Goal: Information Seeking & Learning: Learn about a topic

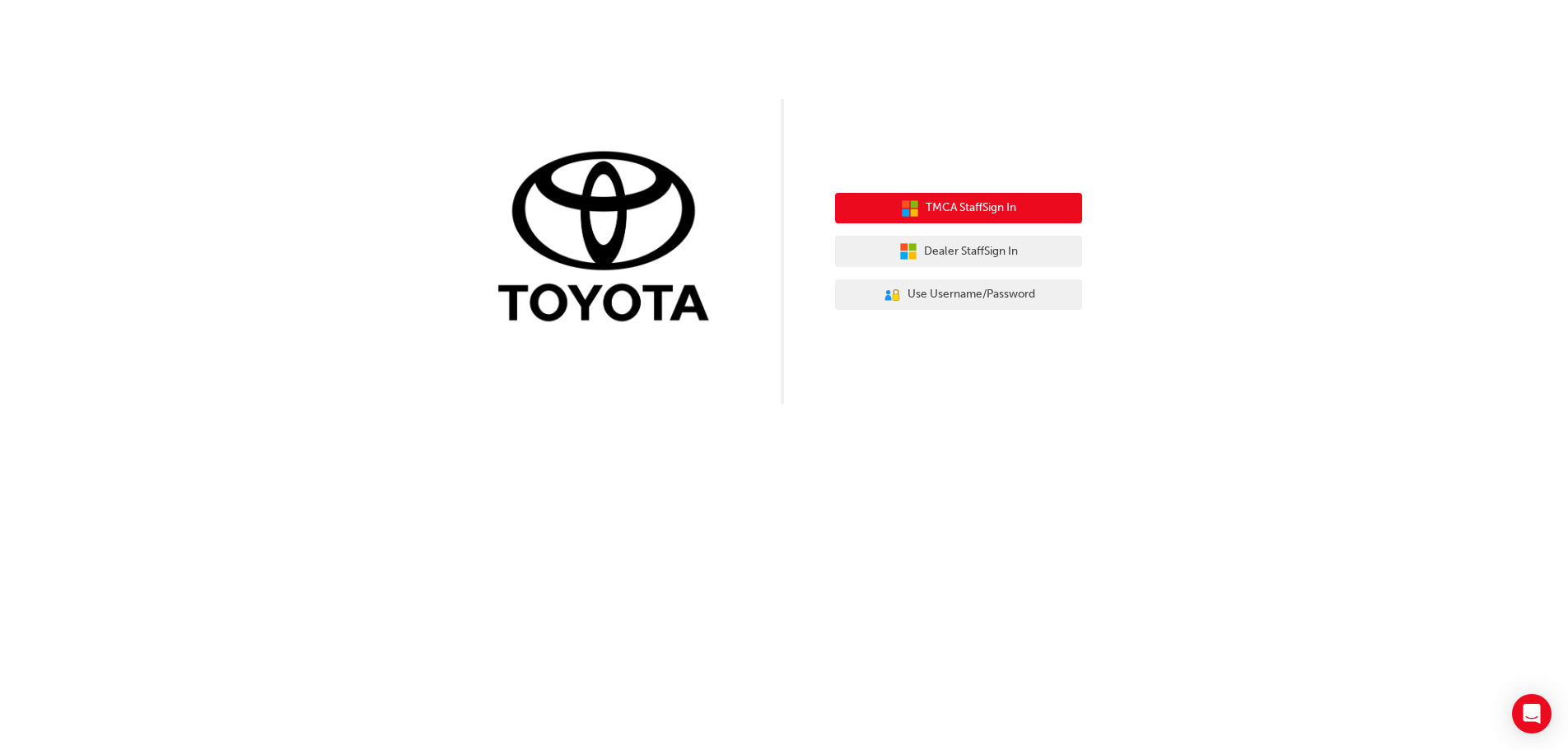
click at [964, 208] on span "TMCA Staff Sign In" at bounding box center [971, 208] width 91 height 19
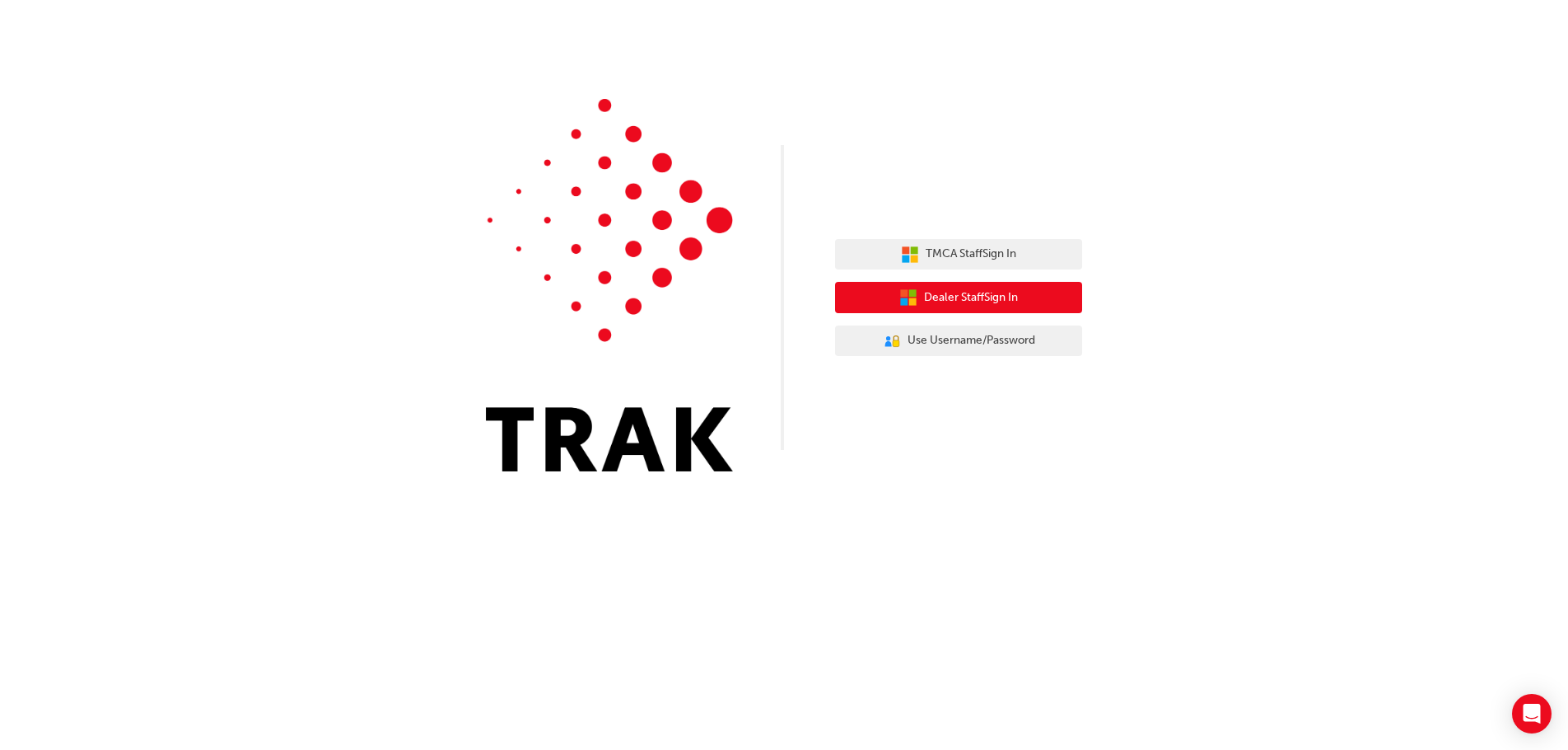
click at [988, 303] on span "Dealer Staff Sign In" at bounding box center [971, 298] width 94 height 19
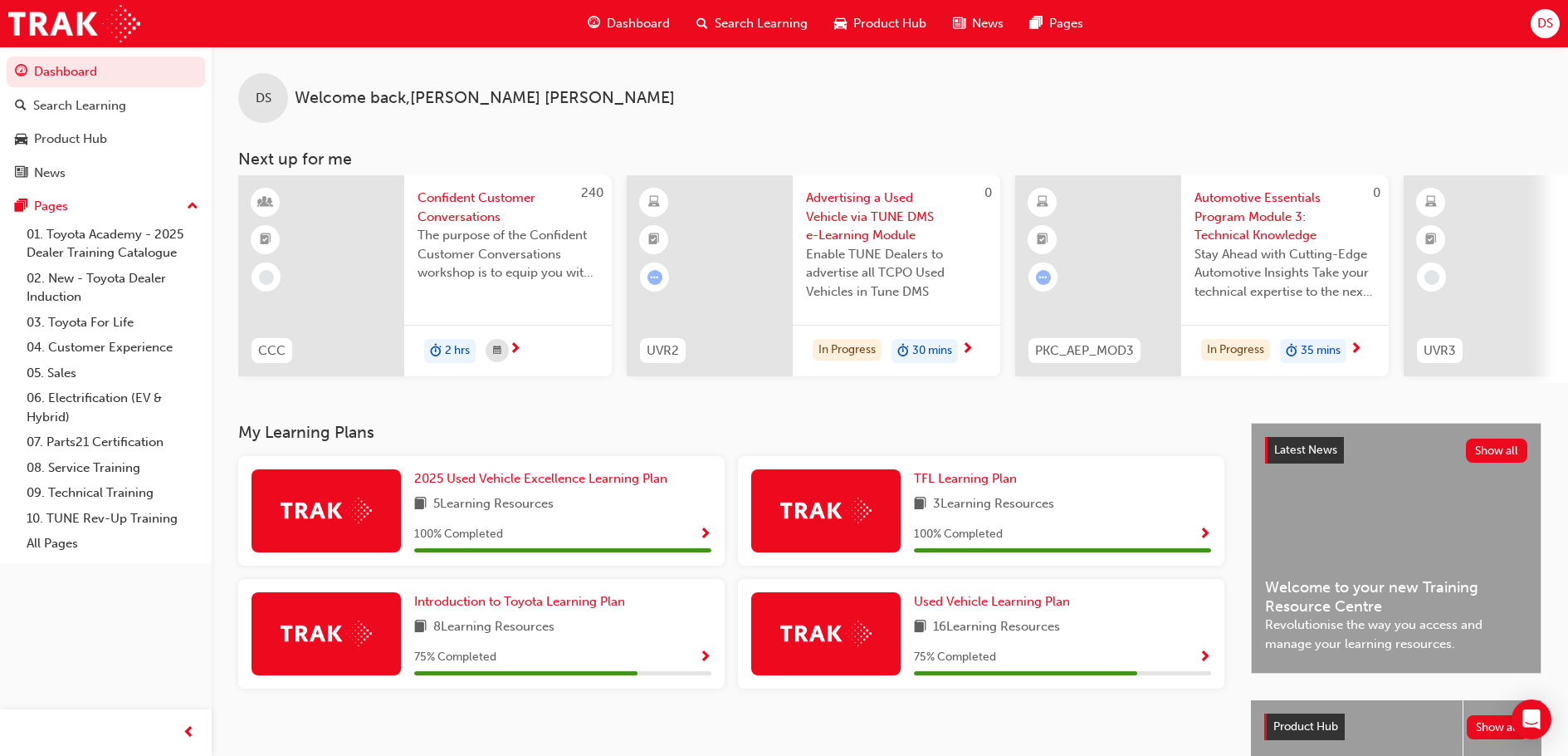
click at [857, 639] on img at bounding box center [826, 632] width 92 height 25
click at [1205, 661] on span "Show Progress" at bounding box center [1204, 658] width 12 height 15
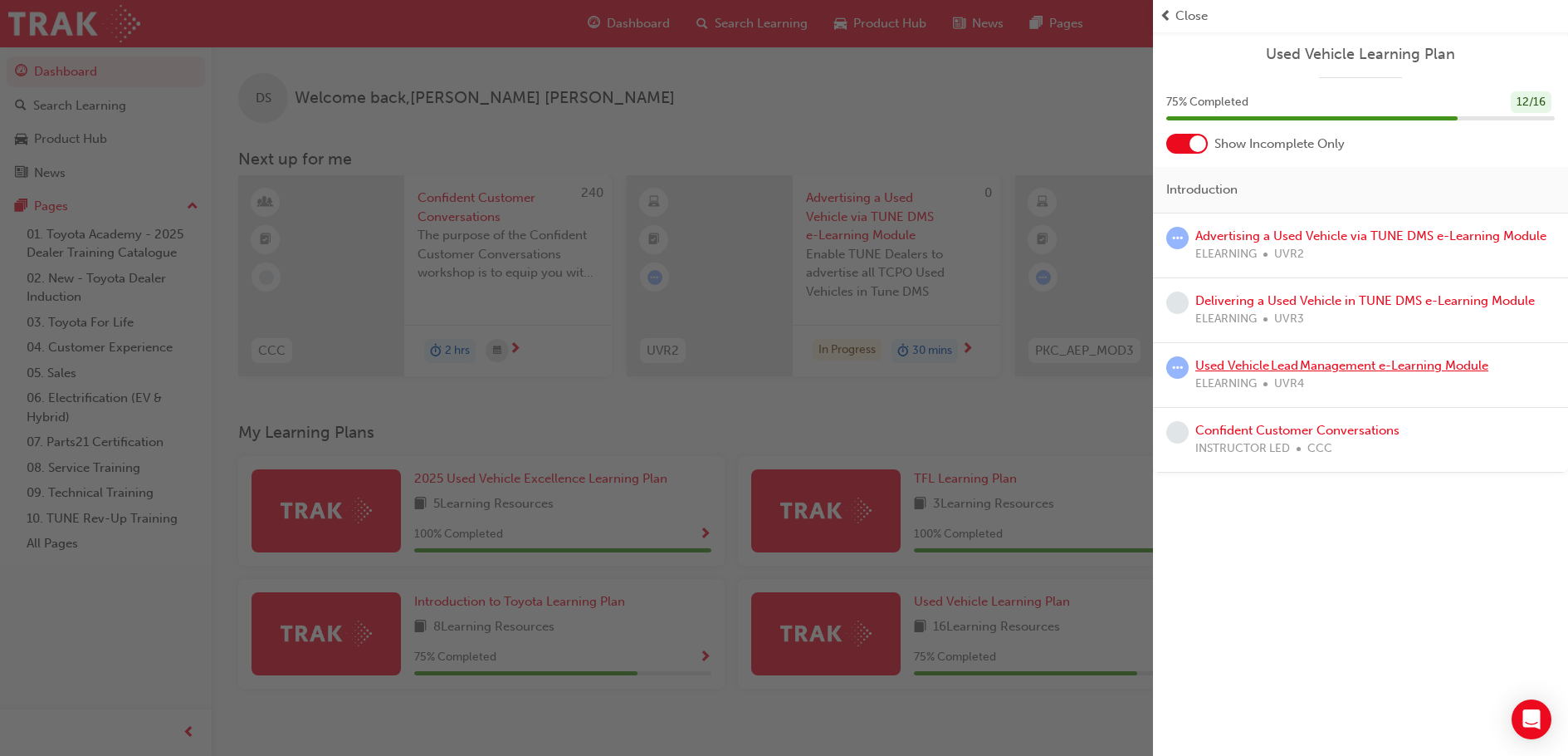
click at [1328, 365] on link "Used Vehicle Lead Management e-Learning Module" at bounding box center [1342, 365] width 293 height 15
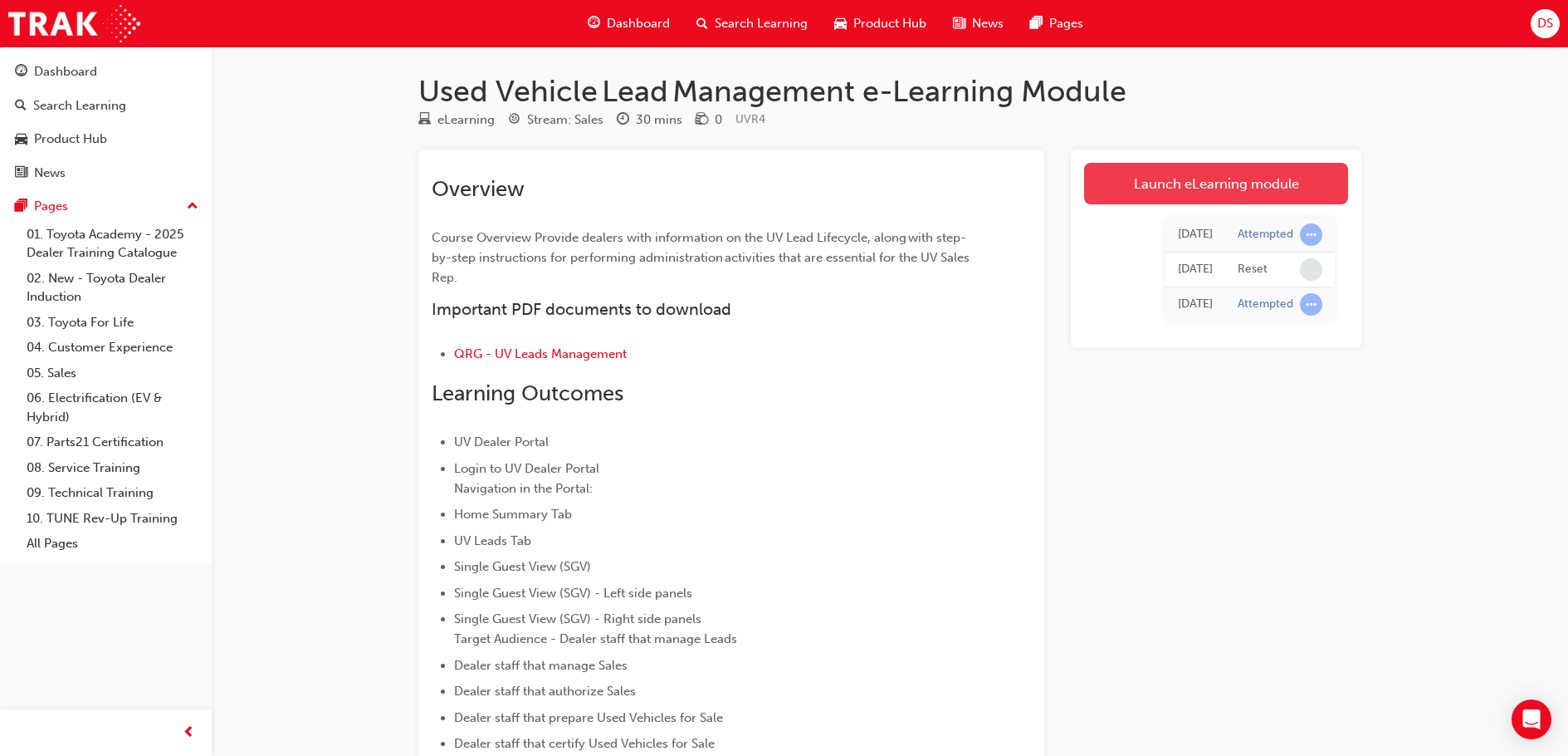
click at [1222, 189] on link "Launch eLearning module" at bounding box center [1216, 183] width 264 height 42
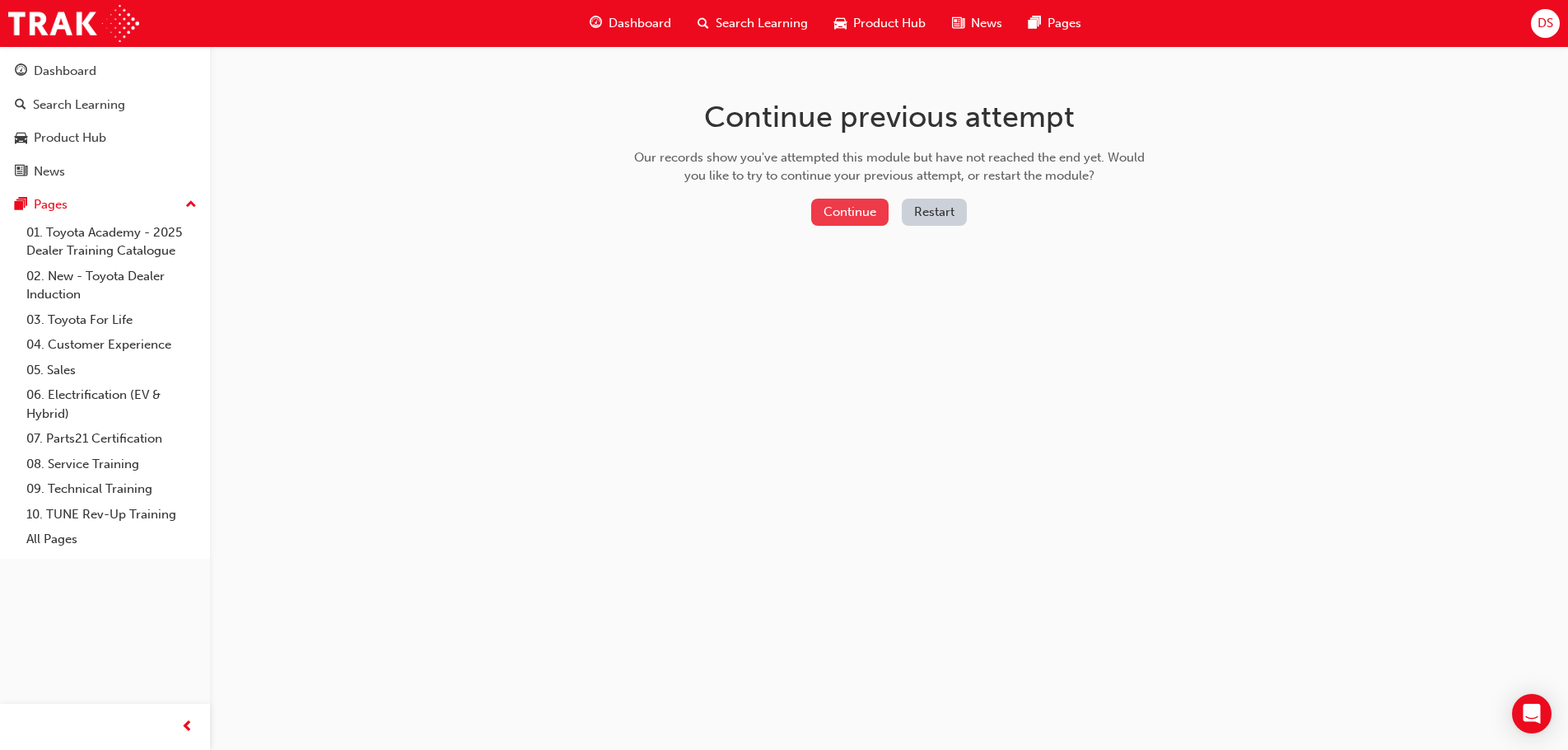
click at [844, 220] on button "Continue" at bounding box center [850, 212] width 78 height 27
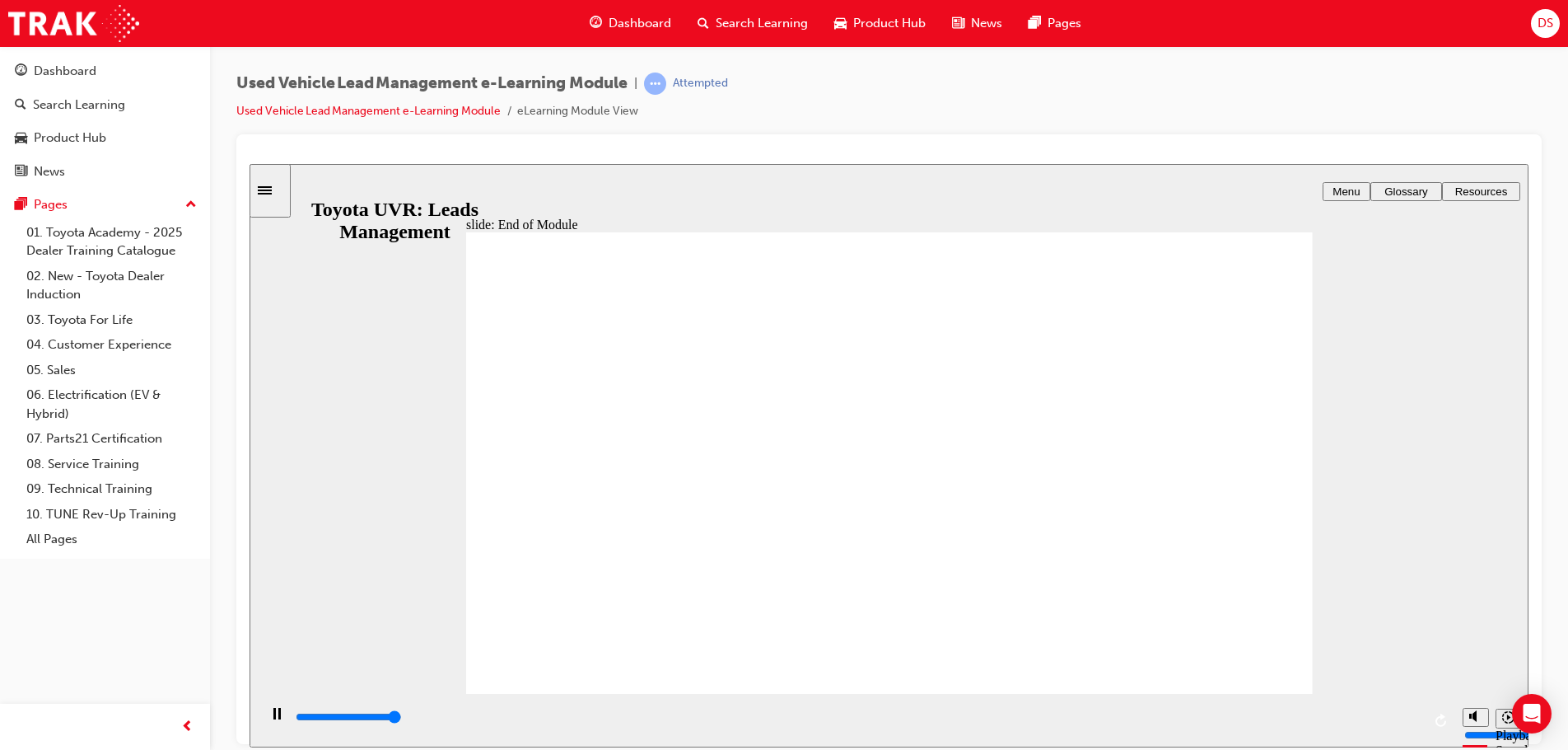
type input "10100"
click at [346, 188] on div "slide: End of Module Rectangle 1 CONGRATULATIONS! You have finished the Leads M…" at bounding box center [889, 454] width 1279 height 583
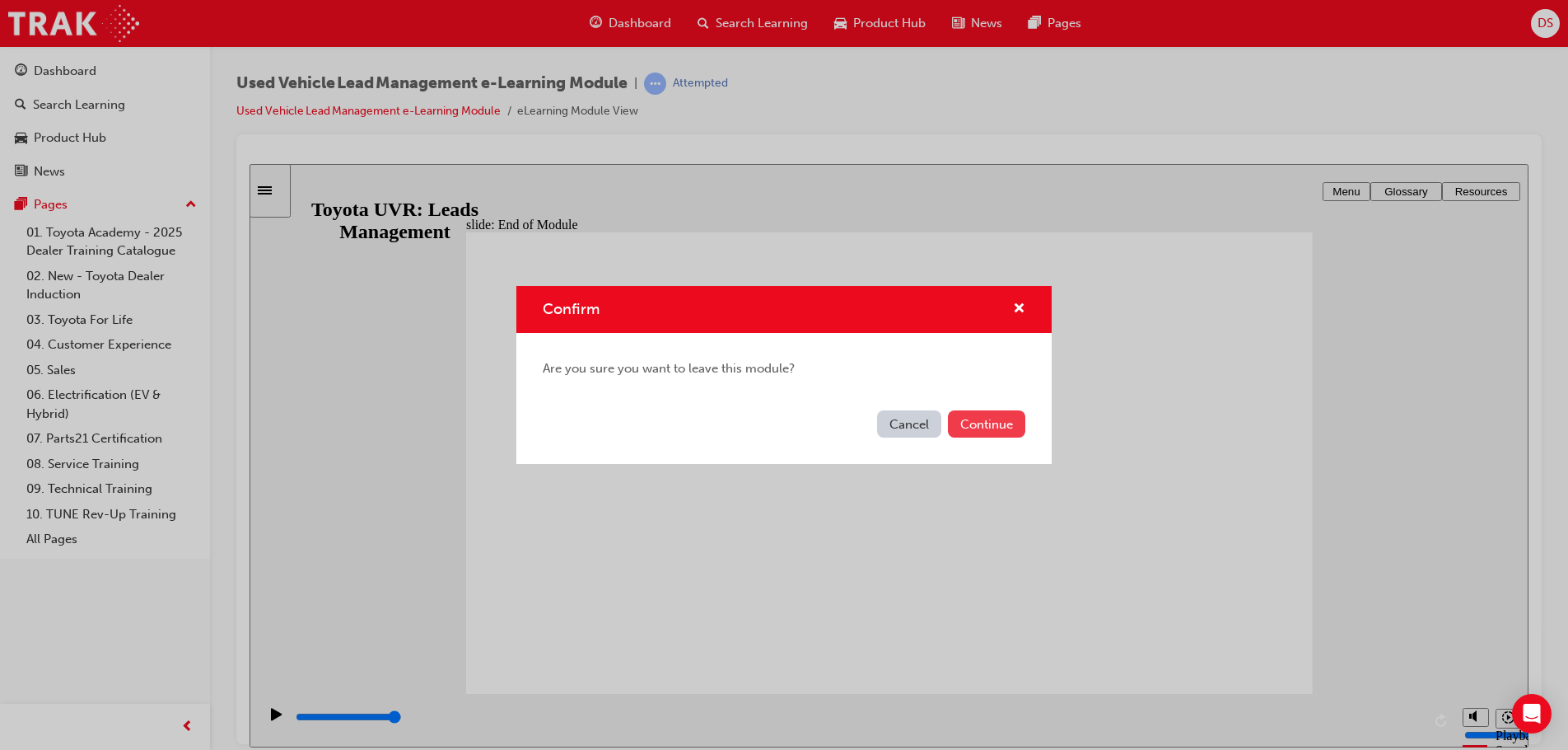
click at [990, 428] on button "Continue" at bounding box center [987, 423] width 78 height 27
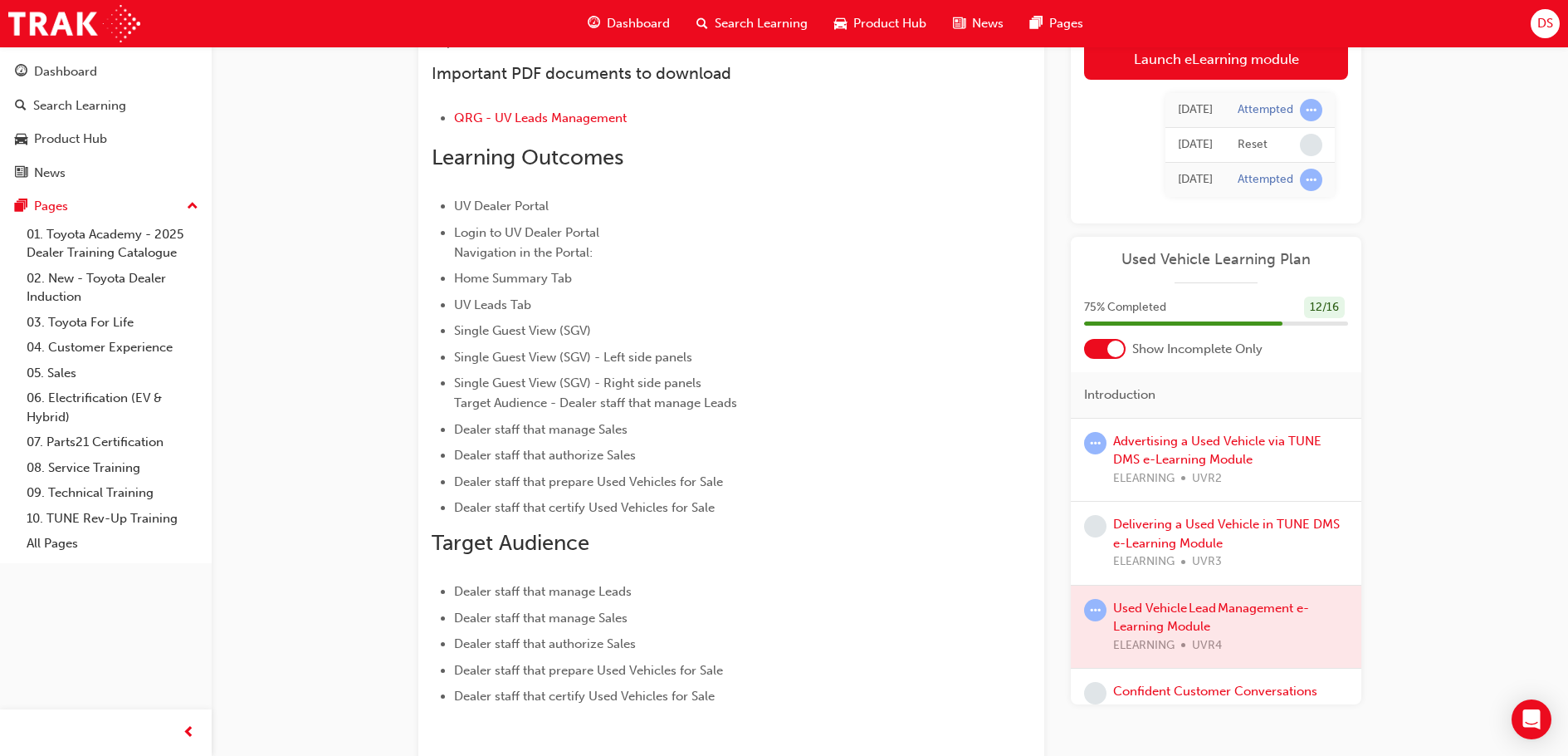
scroll to position [249, 0]
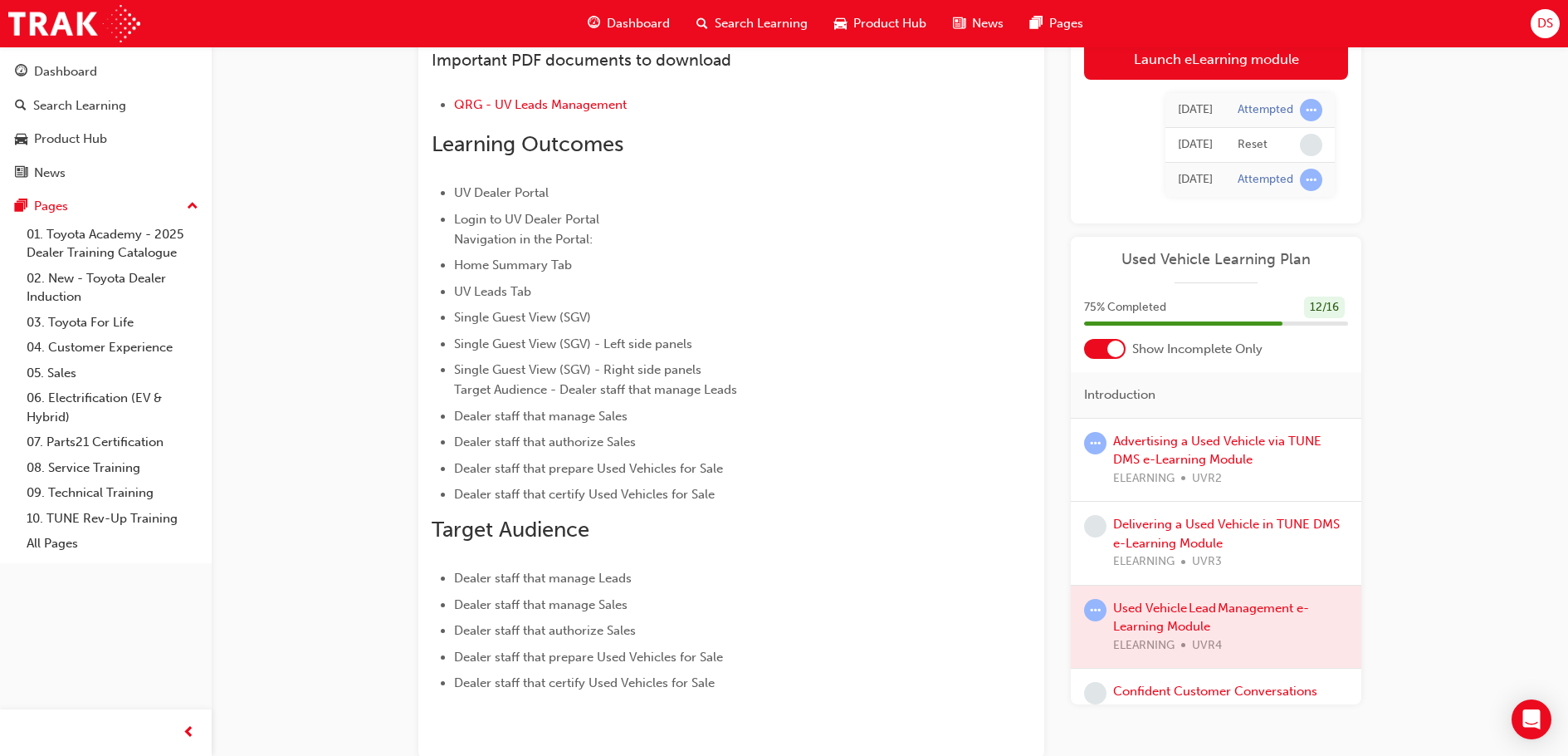
click at [1093, 610] on span "learningRecordVerb_ATTEMPT-icon" at bounding box center [1095, 610] width 23 height 23
click at [1176, 625] on div at bounding box center [1216, 627] width 291 height 83
click at [1170, 650] on div at bounding box center [1216, 627] width 291 height 83
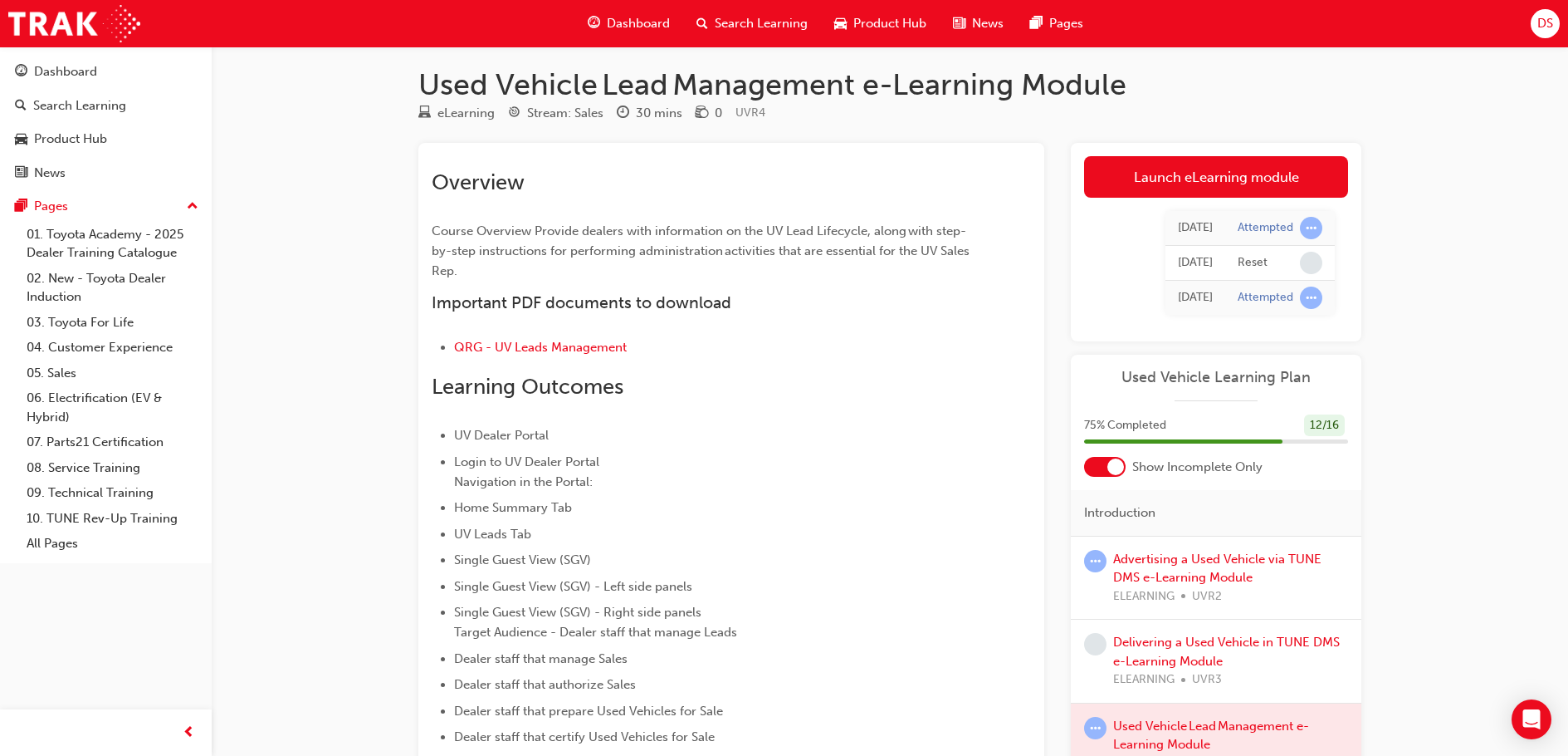
scroll to position [0, 0]
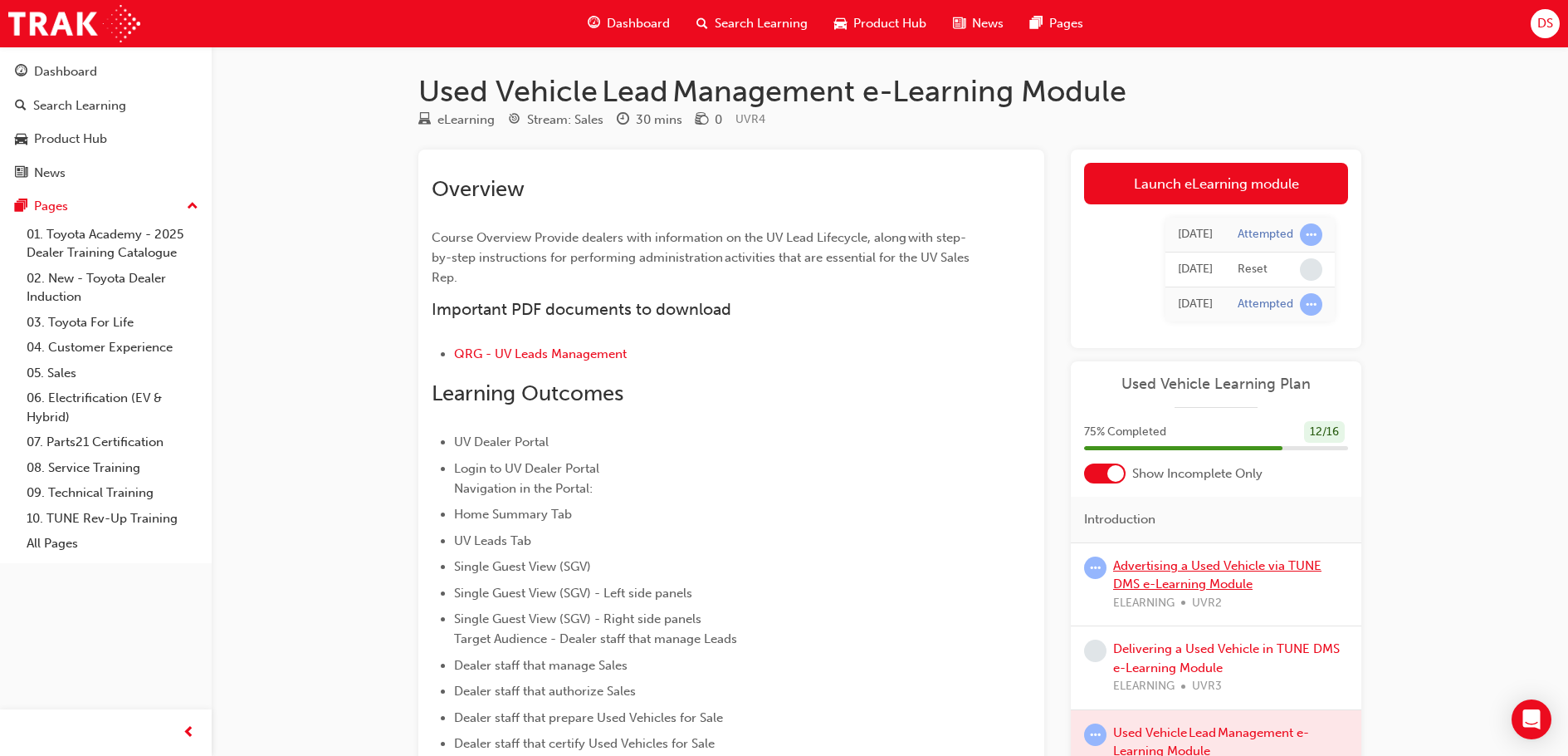
click at [1141, 565] on link "Advertising a Used Vehicle via TUNE DMS e-Learning Module" at bounding box center [1217, 575] width 209 height 34
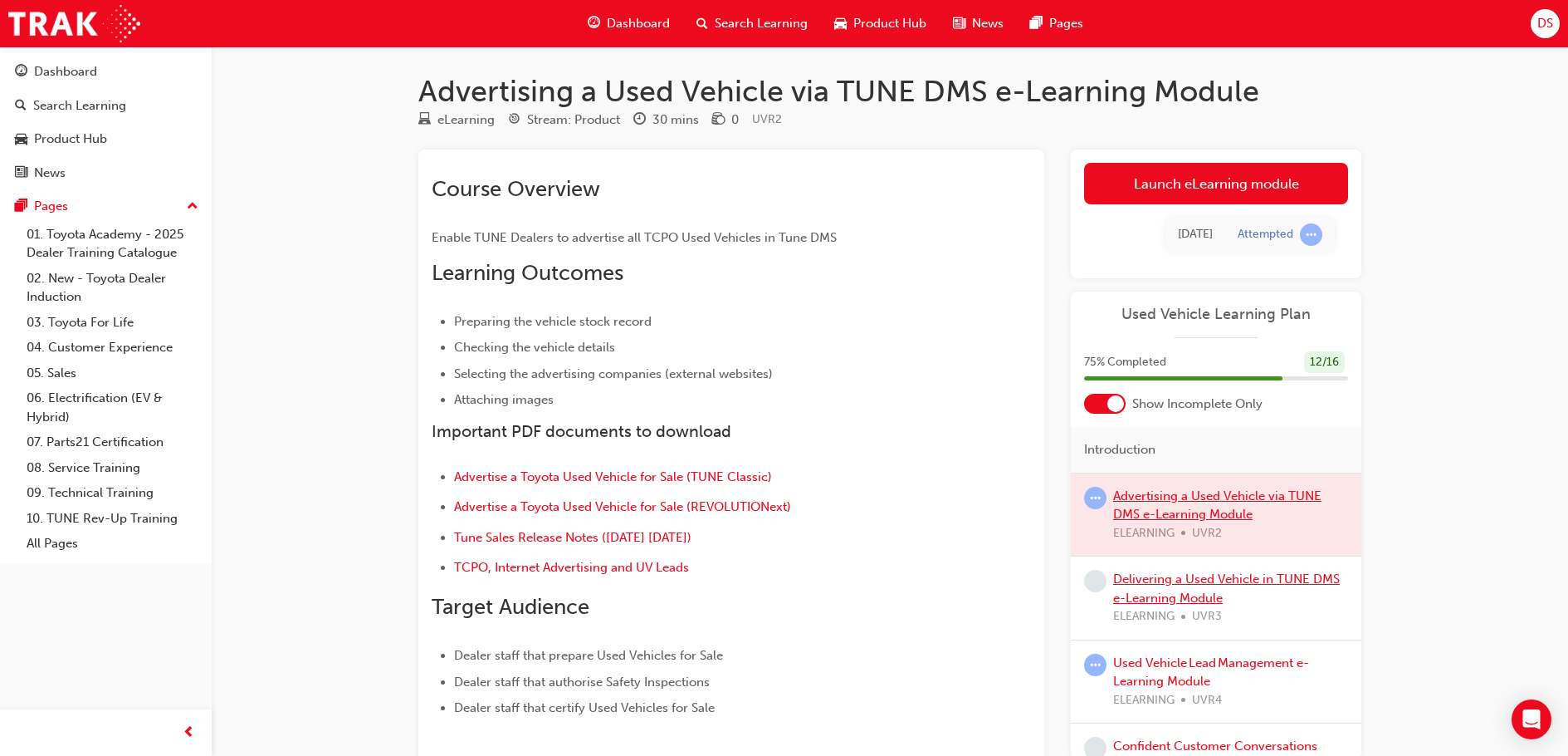
scroll to position [29, 0]
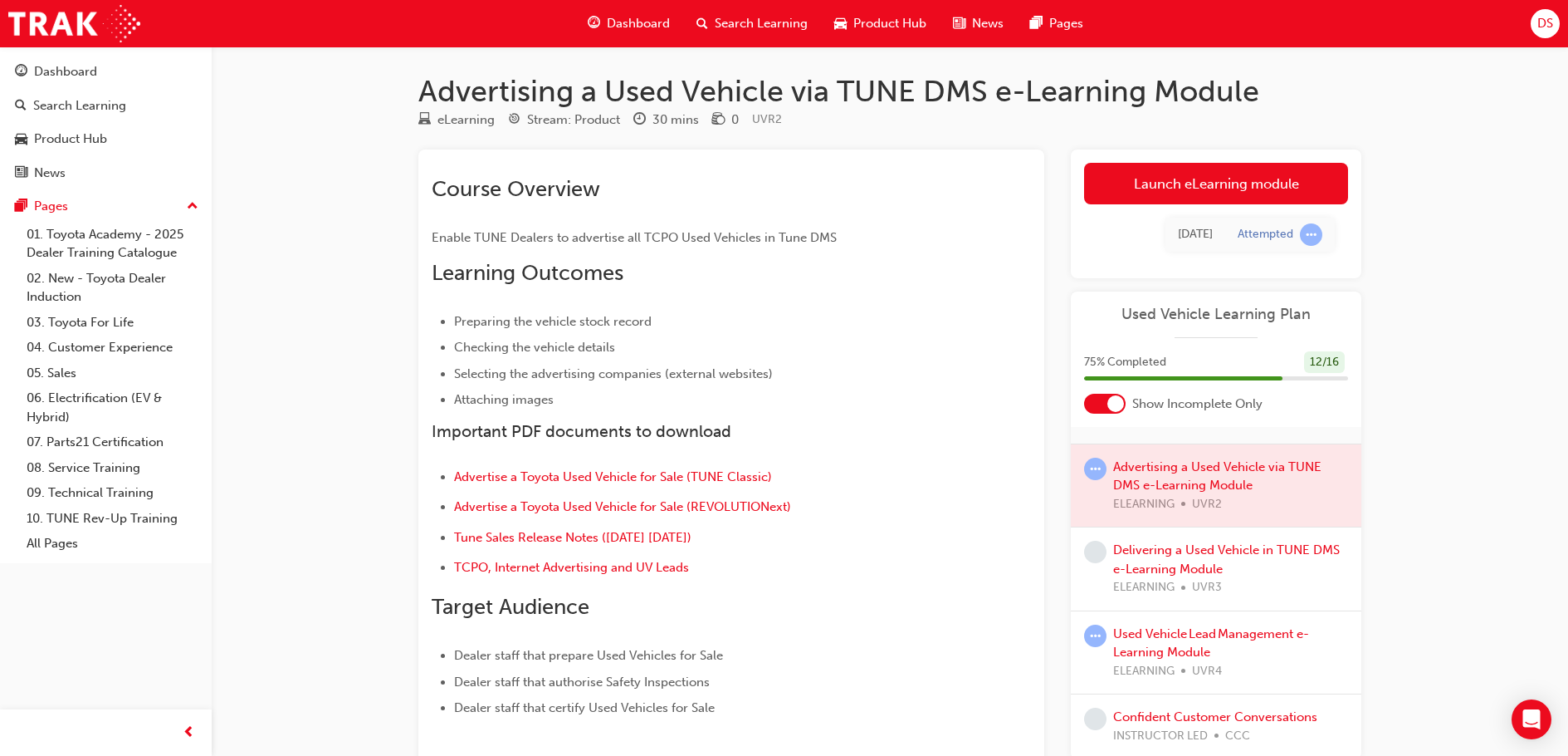
click at [1099, 508] on div at bounding box center [1216, 486] width 291 height 83
click at [1192, 494] on div at bounding box center [1216, 486] width 291 height 83
click at [1194, 487] on div at bounding box center [1216, 486] width 291 height 83
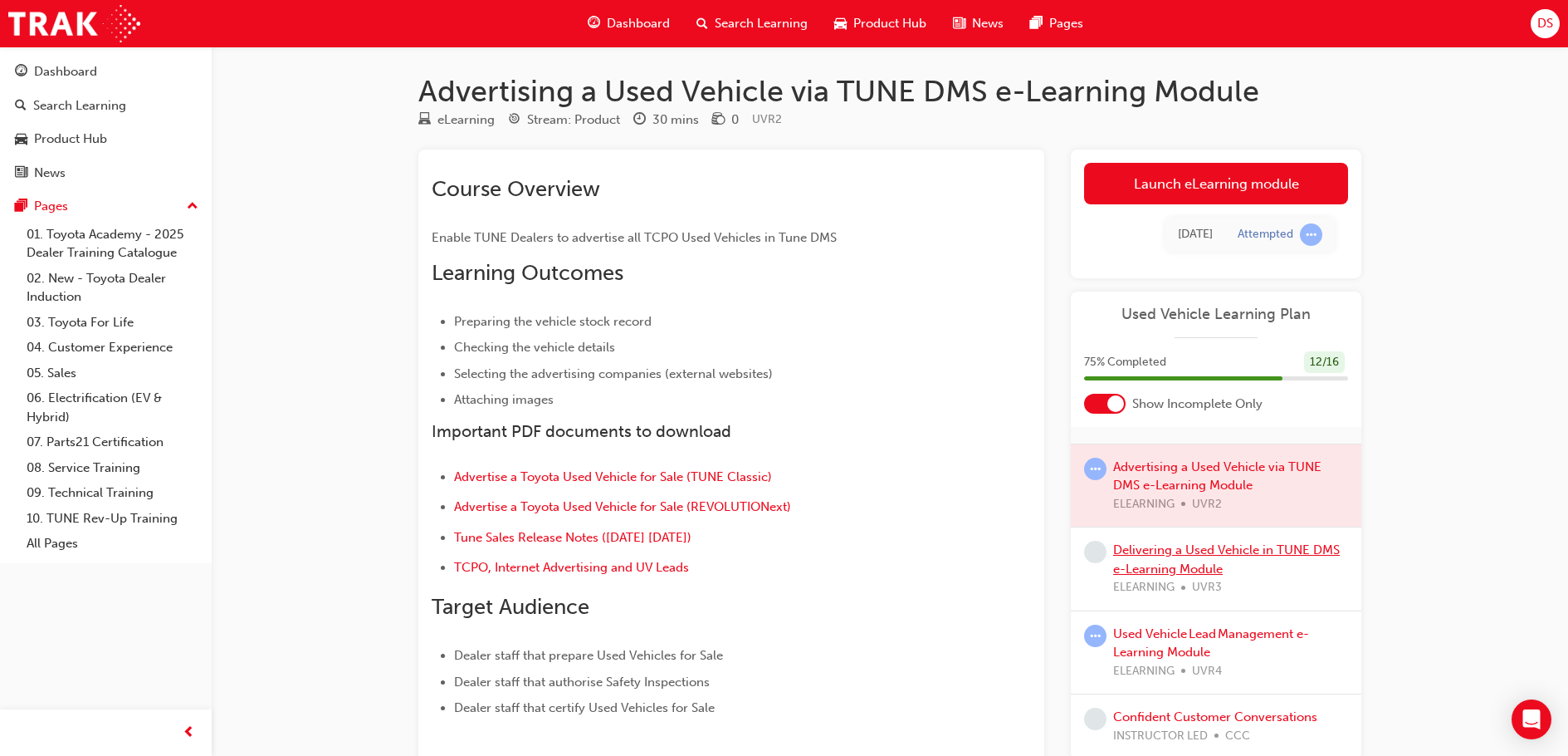
click at [1173, 552] on link "Delivering a Used Vehicle in TUNE DMS e-Learning Module" at bounding box center [1226, 559] width 226 height 34
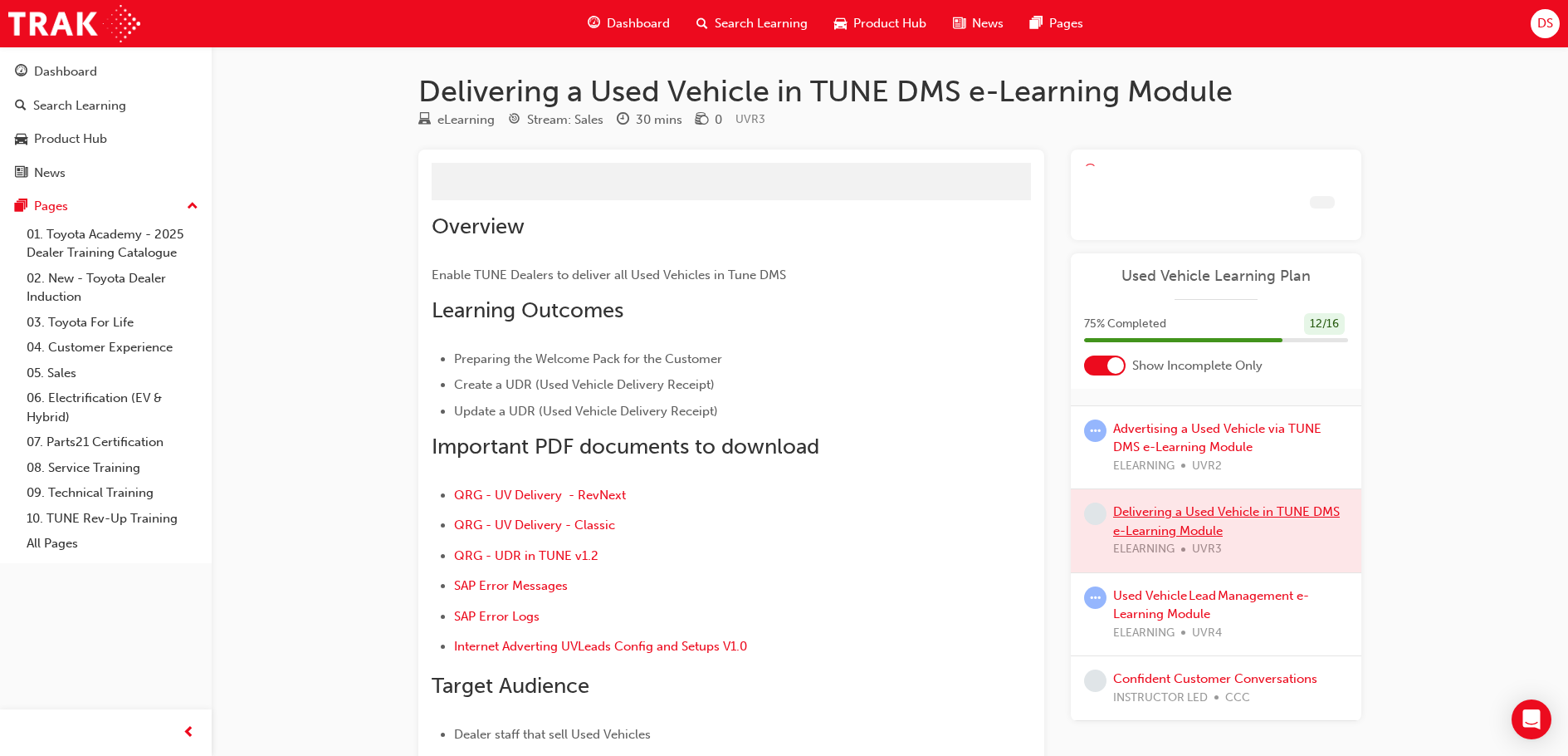
click at [1173, 552] on div at bounding box center [1216, 530] width 291 height 83
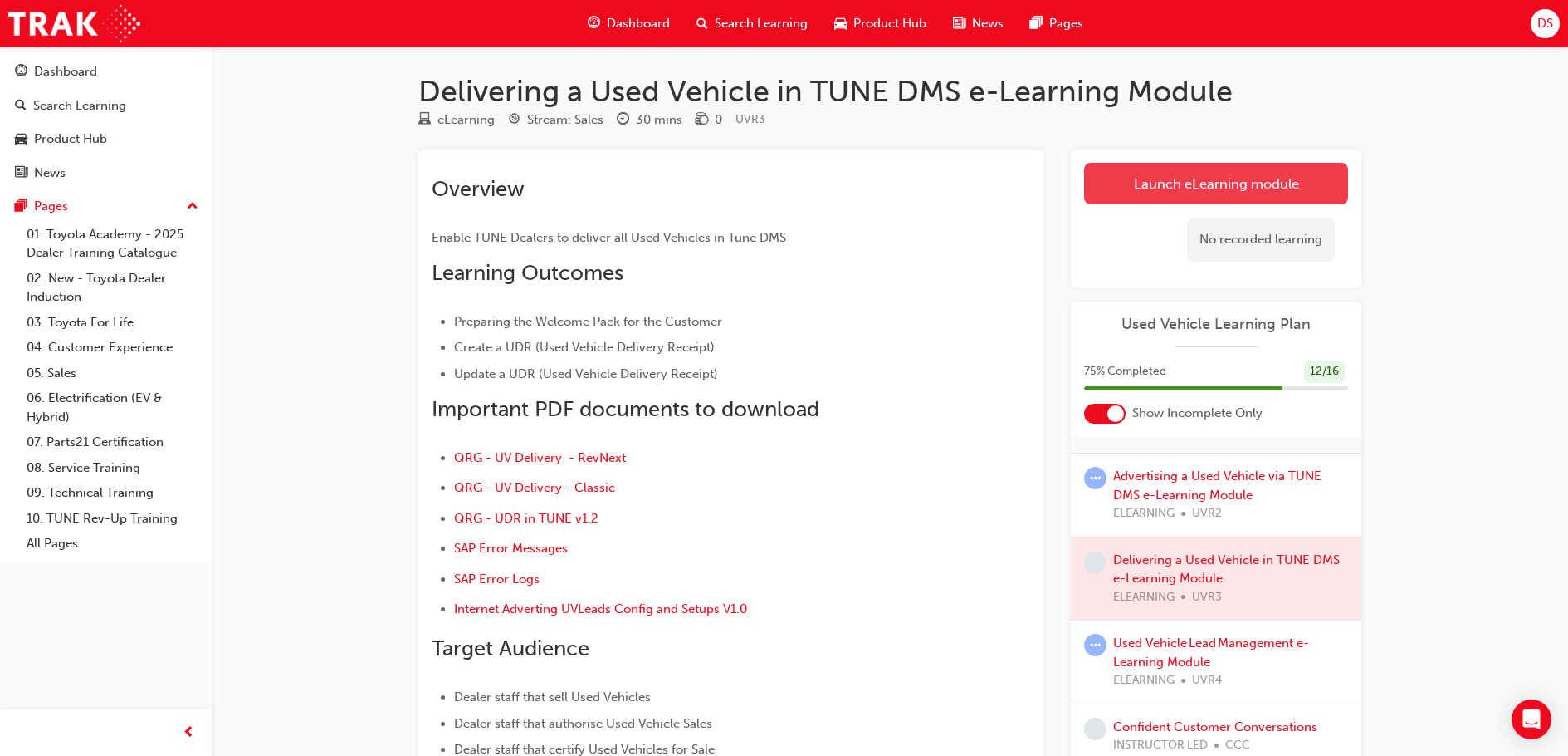
click at [1204, 187] on link "Launch eLearning module" at bounding box center [1216, 183] width 264 height 42
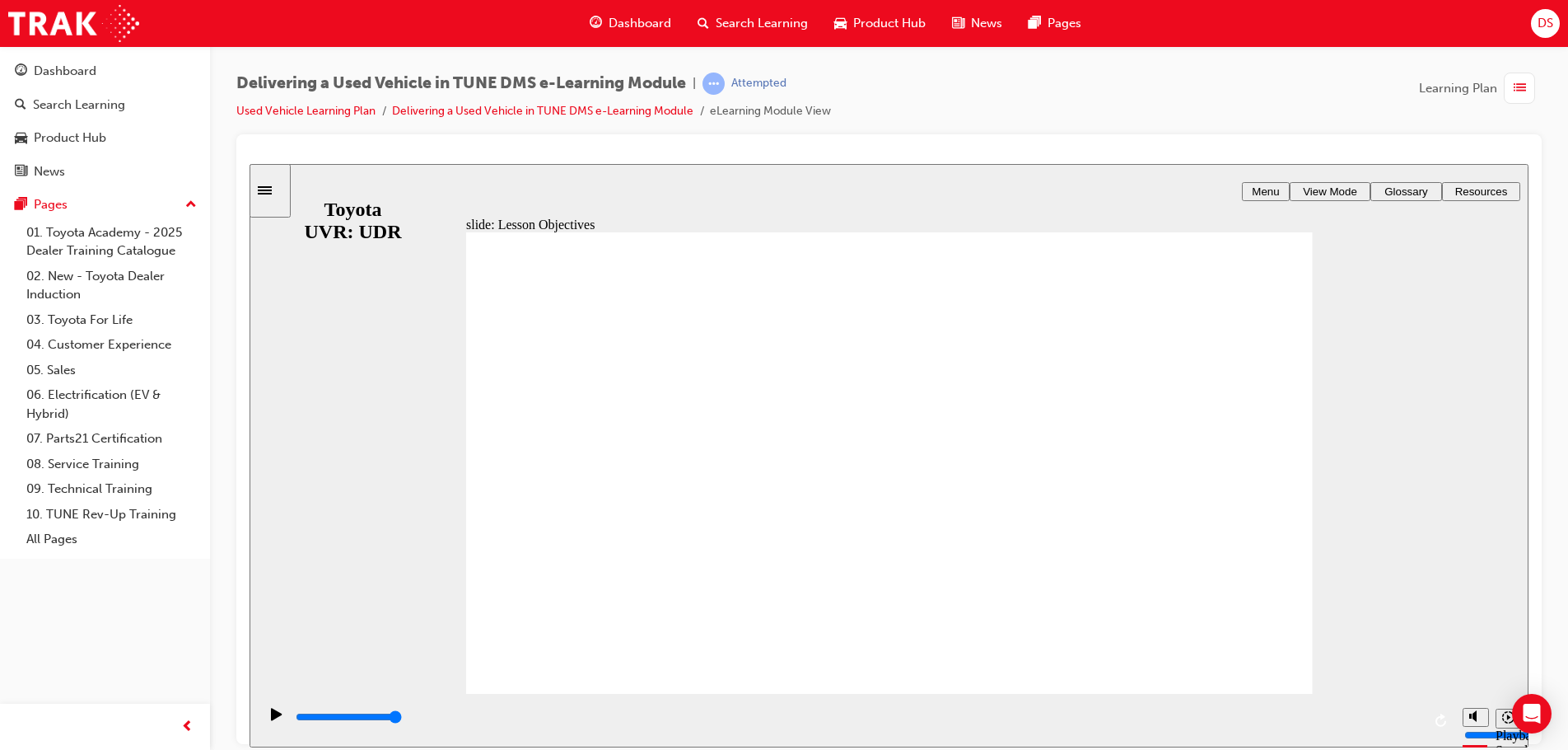
type input "3800"
radio input "true"
type input "14100"
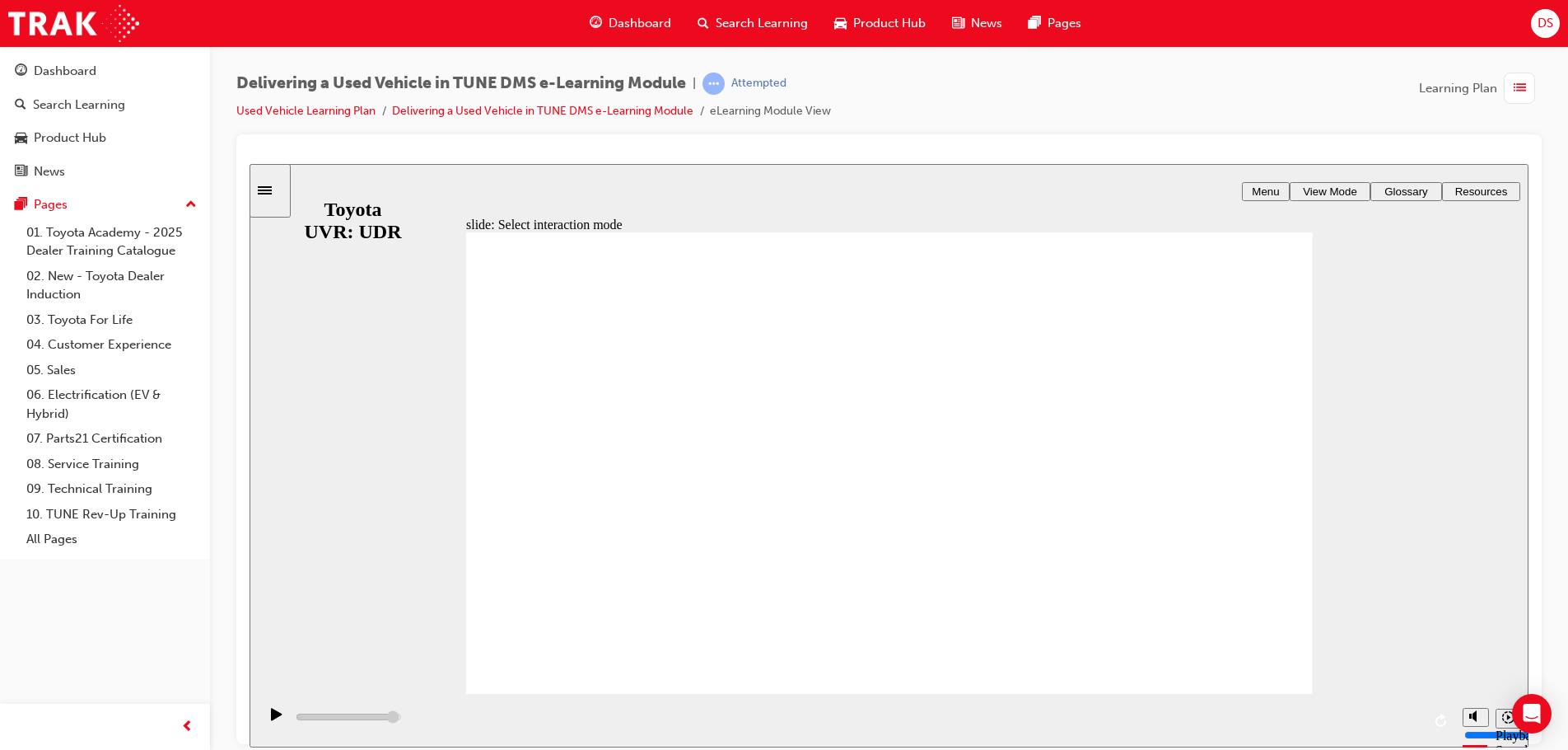
radio input "false"
radio input "true"
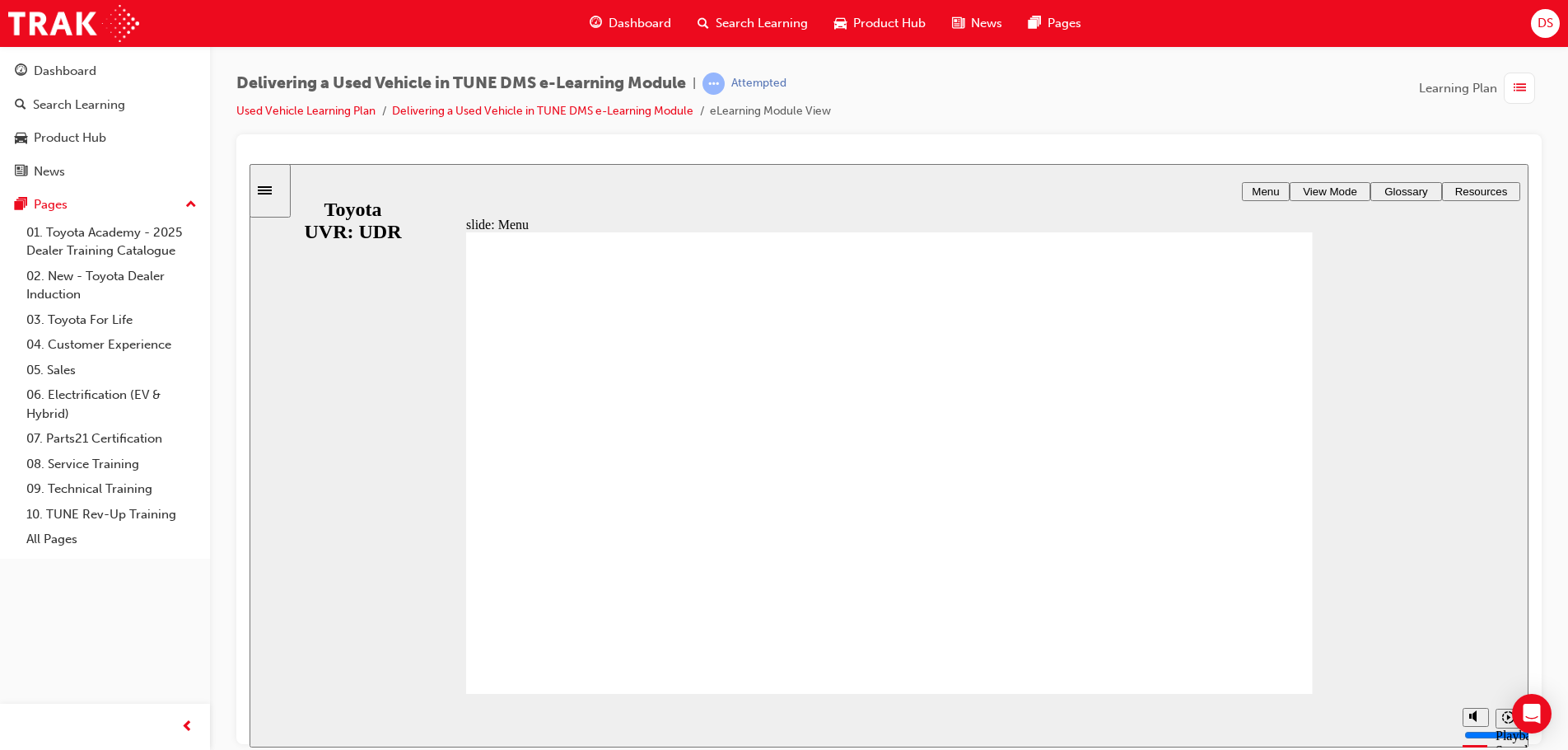
click at [1266, 194] on span "Menu" at bounding box center [1265, 190] width 27 height 12
click at [1264, 188] on span "Menu" at bounding box center [1265, 190] width 27 height 12
drag, startPoint x: 1537, startPoint y: 424, endPoint x: 1530, endPoint y: 434, distance: 12.2
click at [1534, 428] on div at bounding box center [888, 438] width 1305 height 610
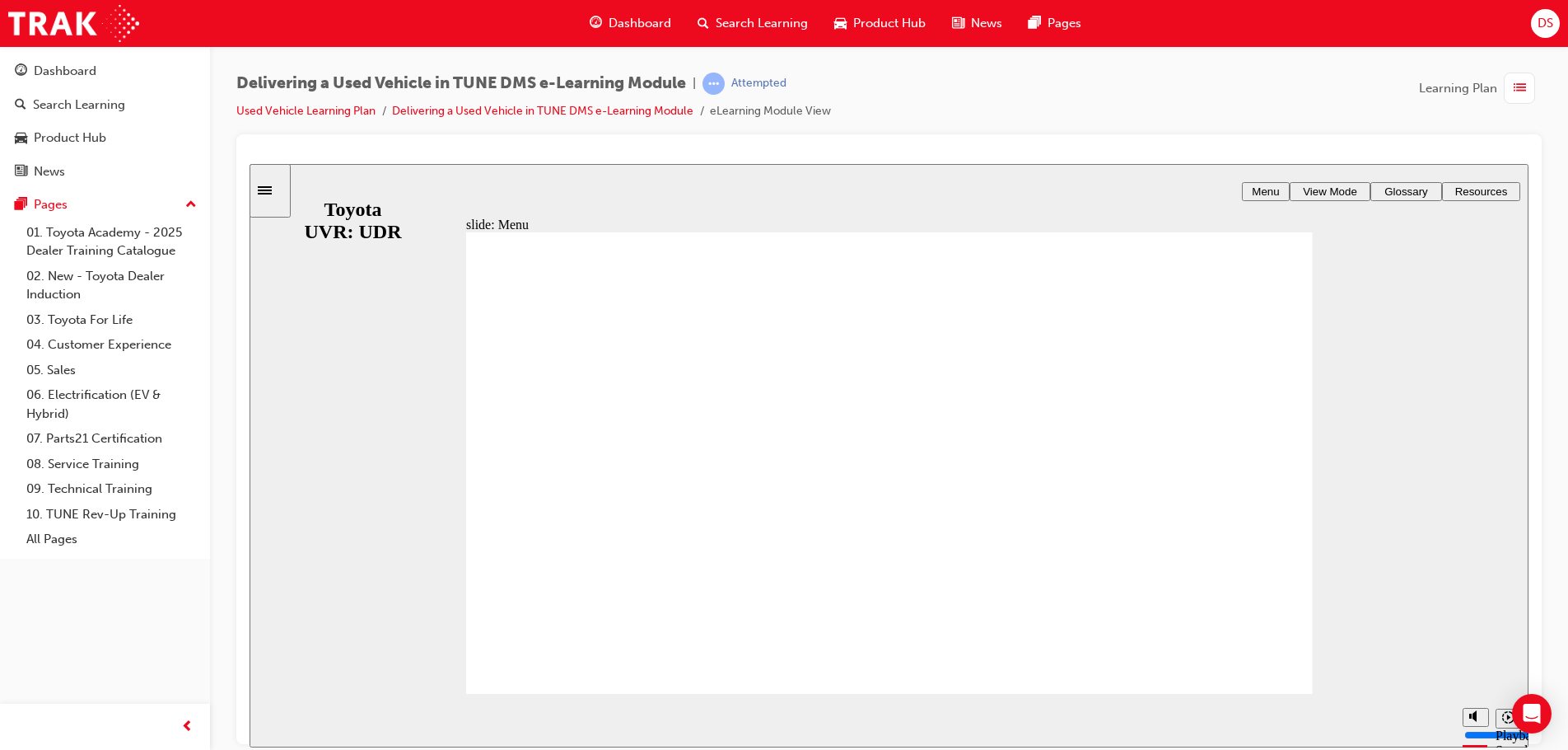
click at [1362, 540] on div "slide: Menu Rectangle 1 MENU BEFORE YOU BEGIN Line 1 Line 1 Click one of the le…" at bounding box center [889, 454] width 1279 height 583
click at [1400, 477] on div "slide: Menu Rectangle 1 MENU BEFORE YOU BEGIN Line 1 Line 1 Click one of the le…" at bounding box center [889, 454] width 1279 height 583
click at [764, 88] on div "Attempted" at bounding box center [758, 83] width 55 height 16
click at [719, 81] on span "learningRecordVerb_ATTEMPT-icon" at bounding box center [713, 83] width 22 height 22
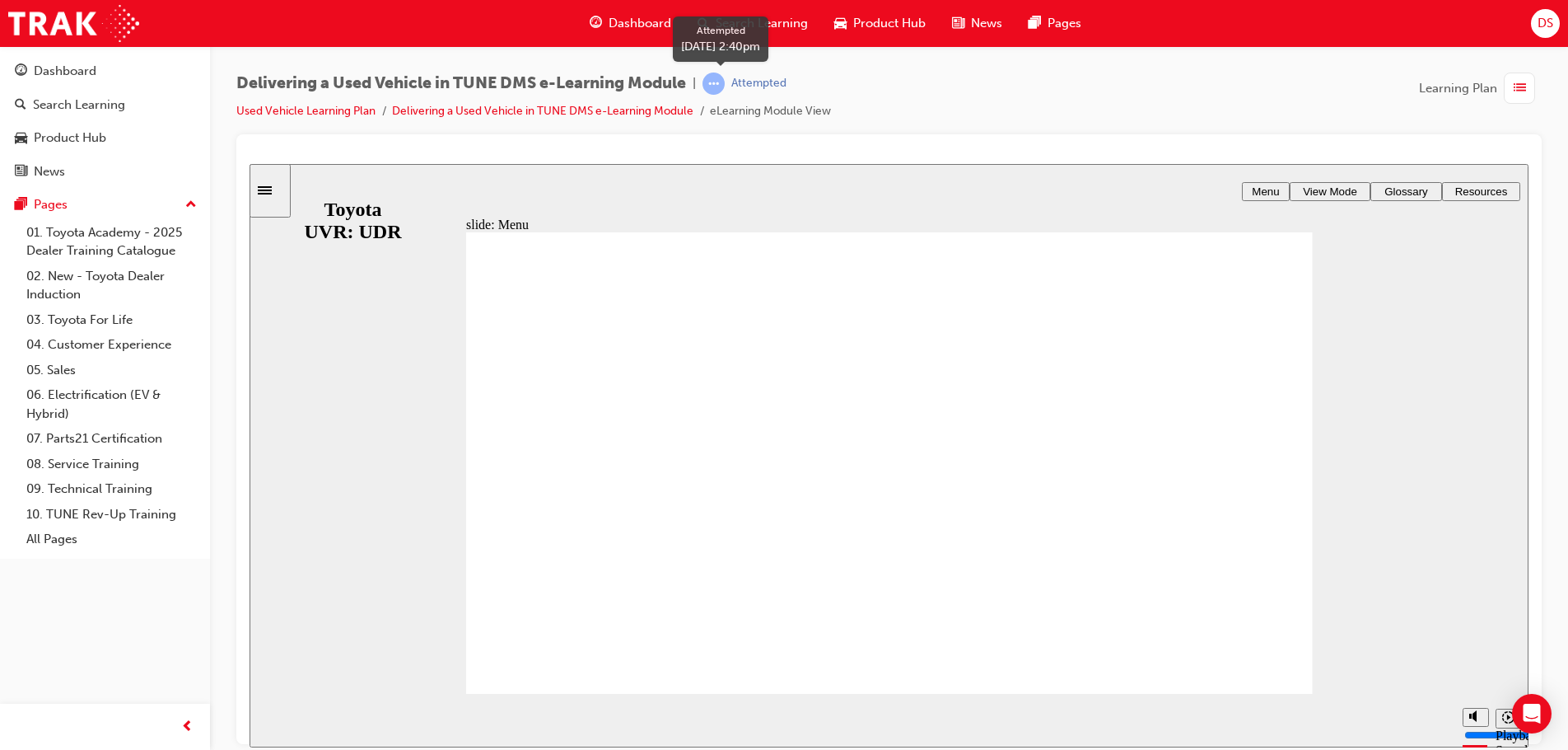
click at [774, 81] on div "Attempted" at bounding box center [758, 83] width 55 height 16
click at [667, 114] on link "Delivering a Used Vehicle in TUNE DMS e-Learning Module" at bounding box center [543, 110] width 301 height 14
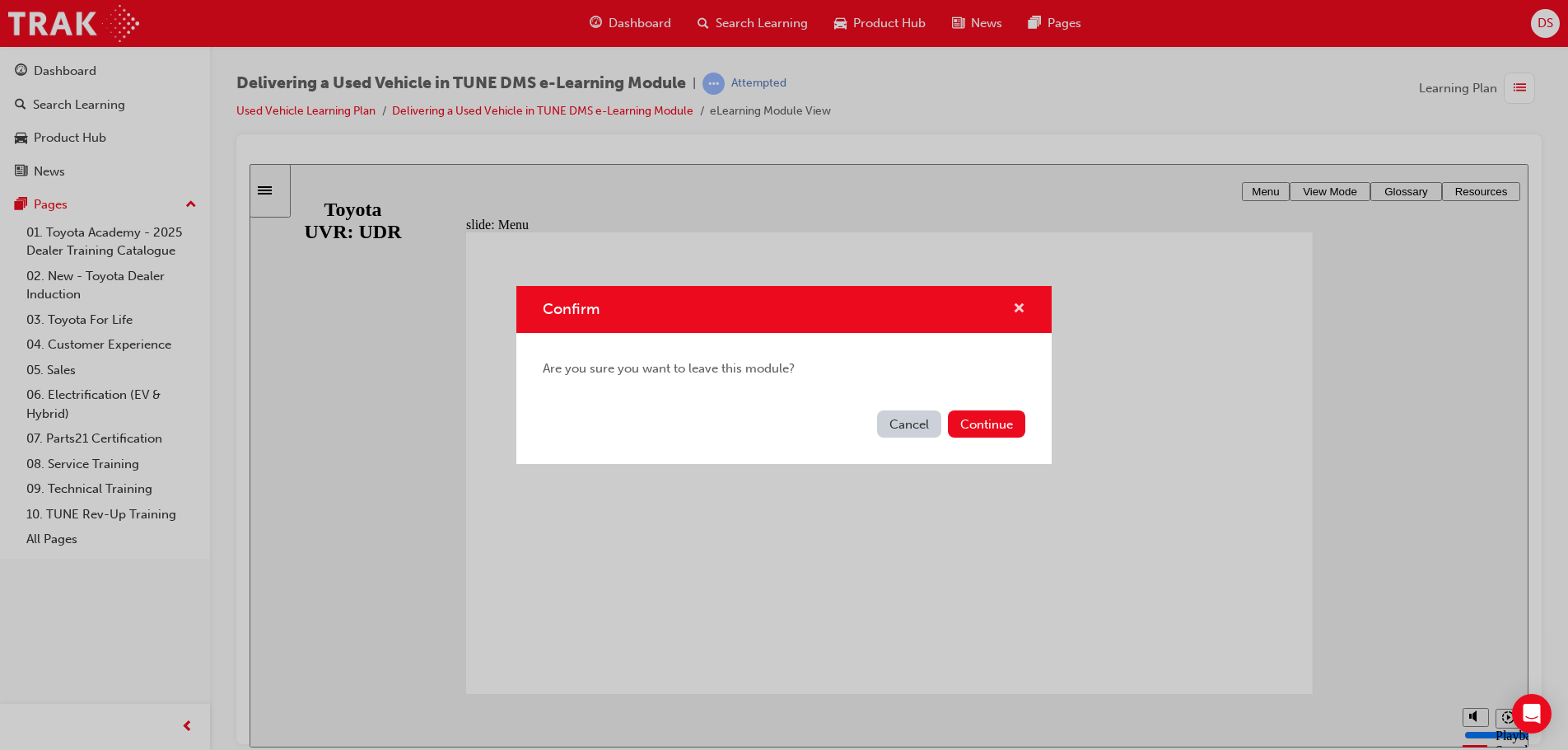
click at [1017, 302] on span "cross-icon" at bounding box center [1018, 310] width 12 height 15
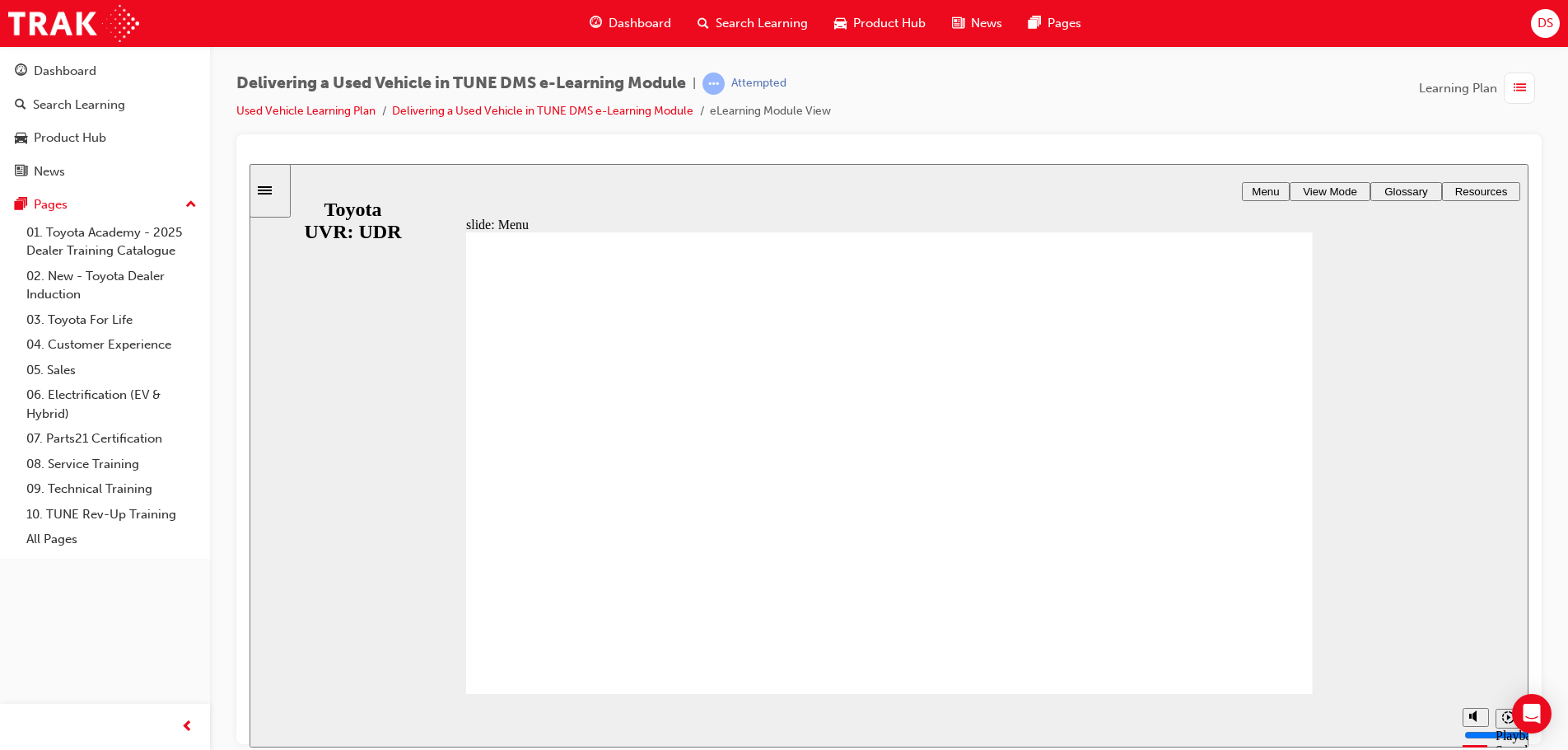
click at [1527, 712] on icon "Open Intercom Messenger" at bounding box center [1531, 713] width 19 height 22
click at [760, 84] on div "Attempted" at bounding box center [758, 83] width 55 height 16
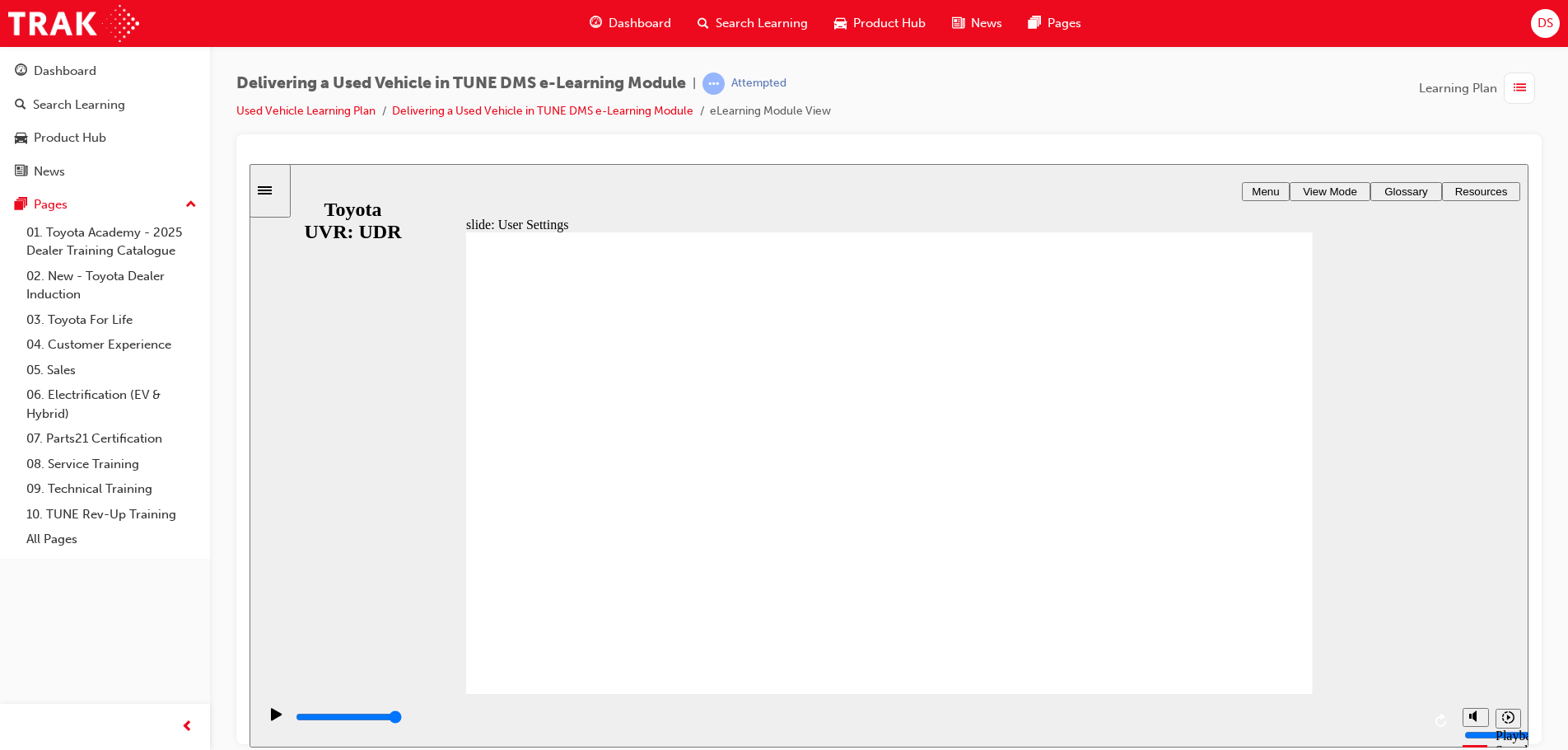
type input "7300"
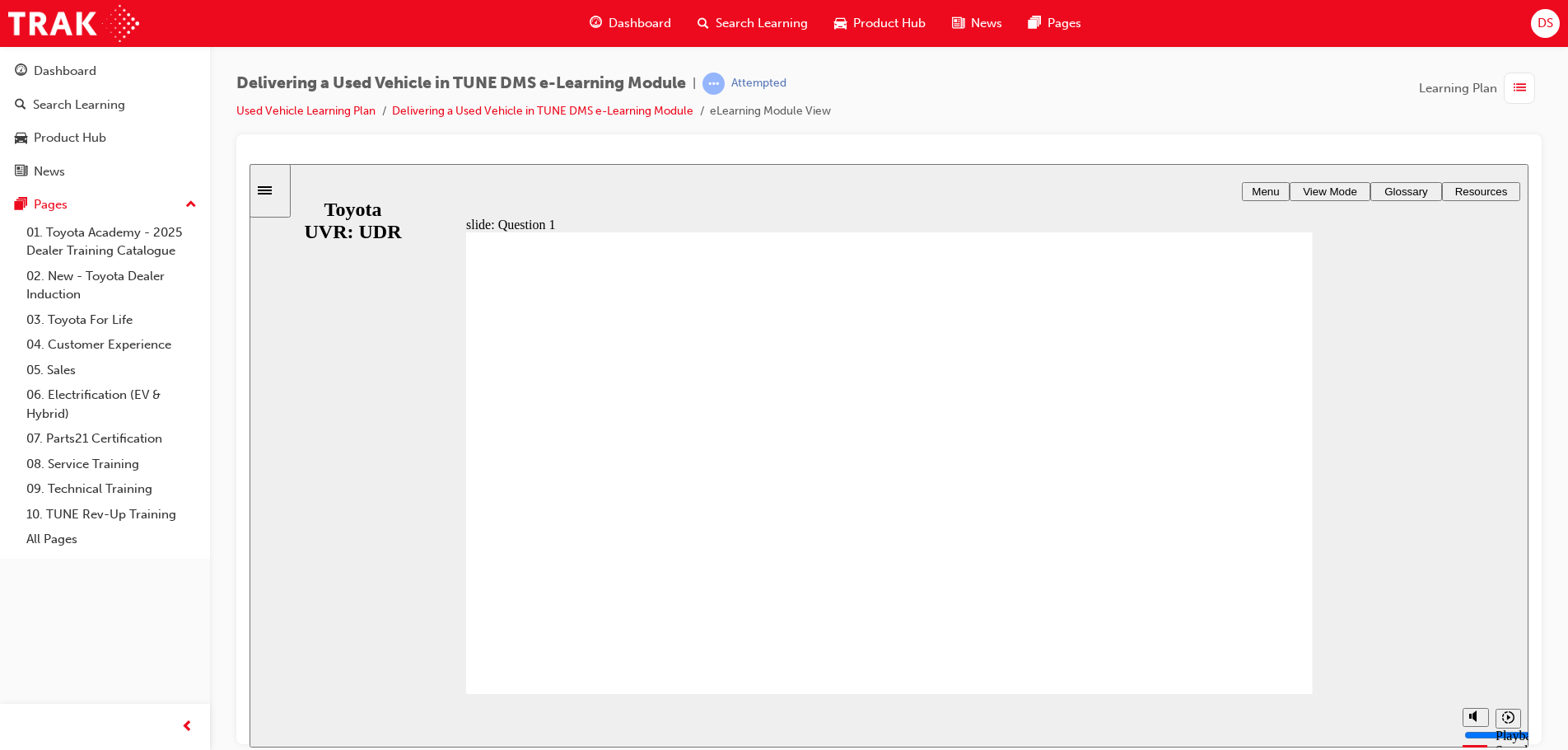
radio input "false"
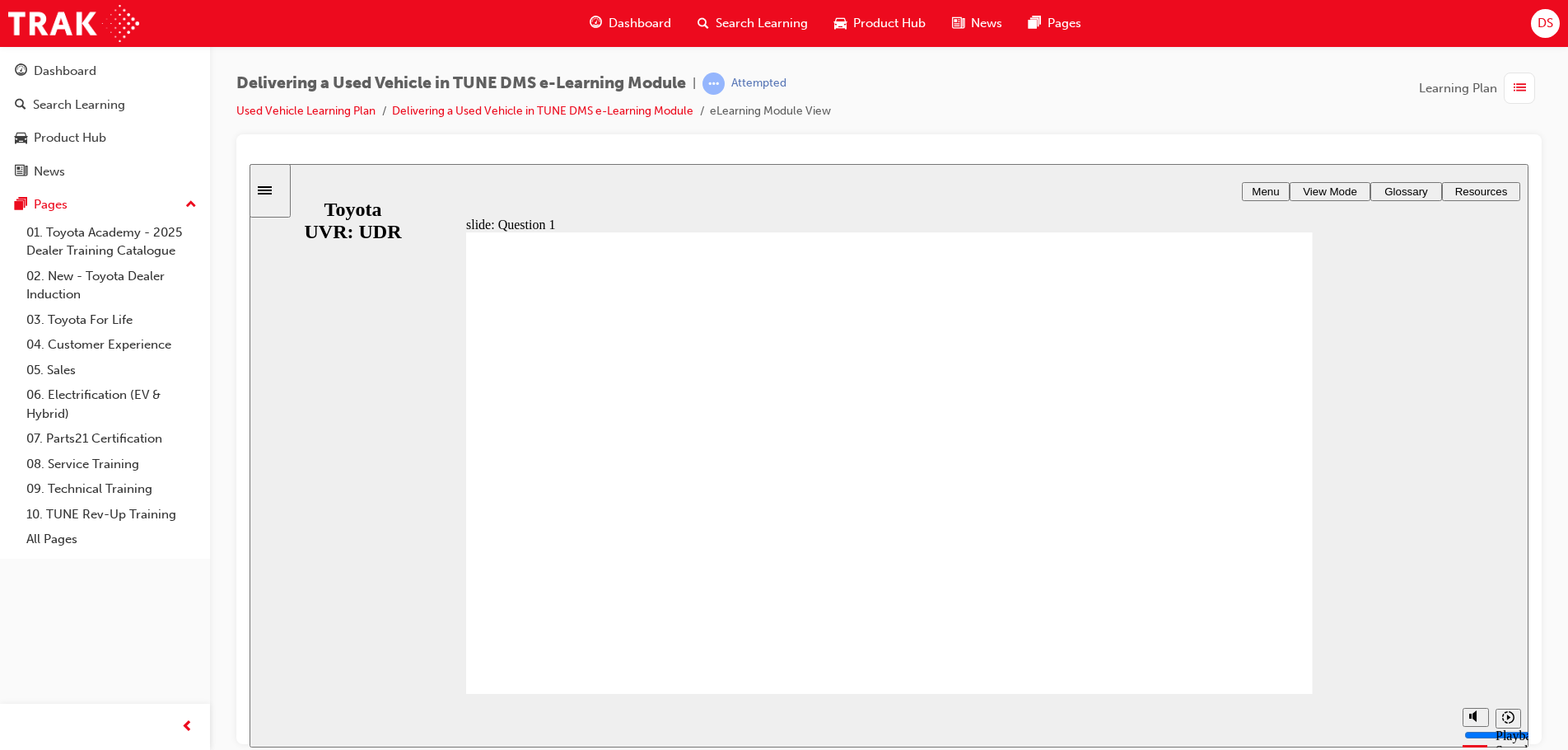
radio input "false"
radio input "true"
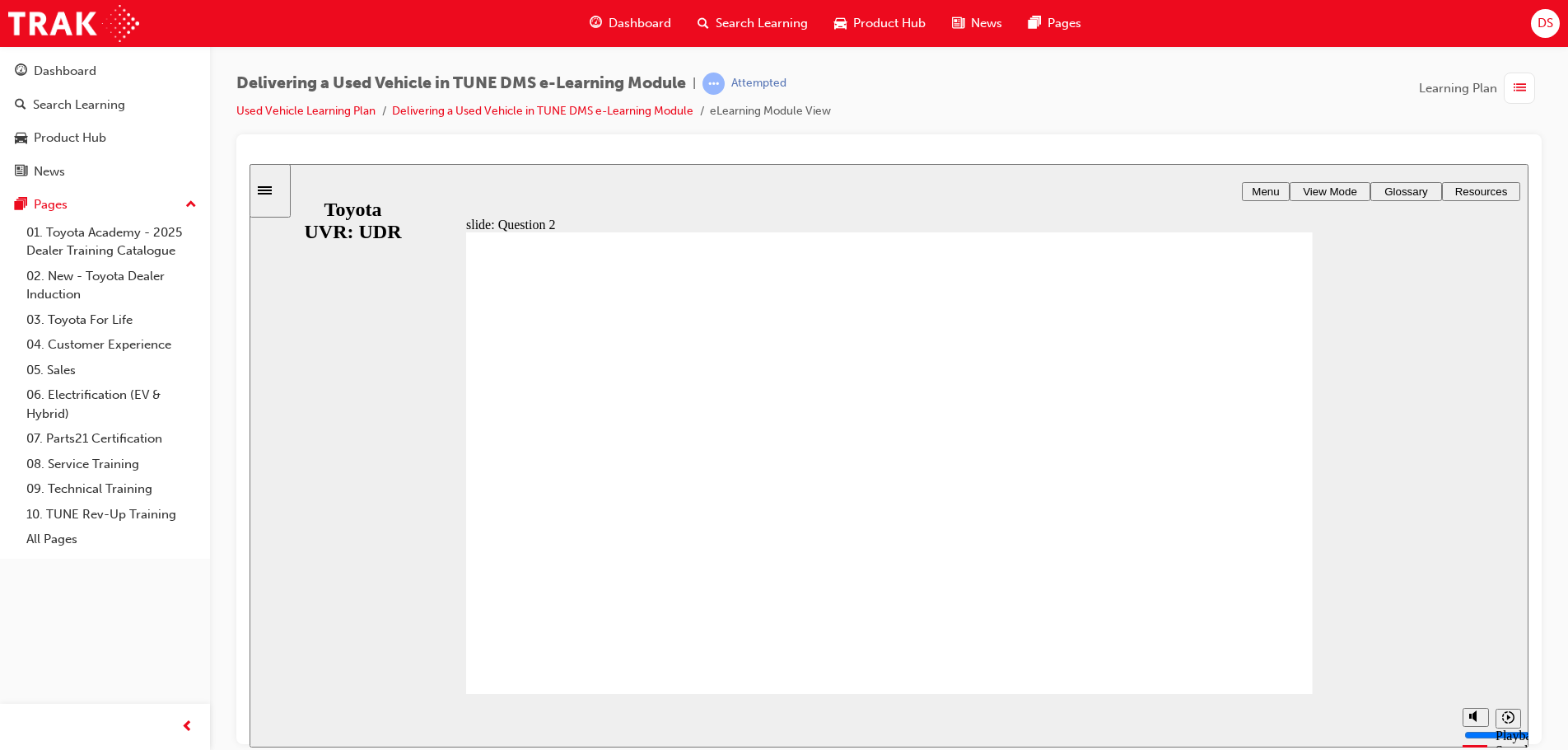
radio input "true"
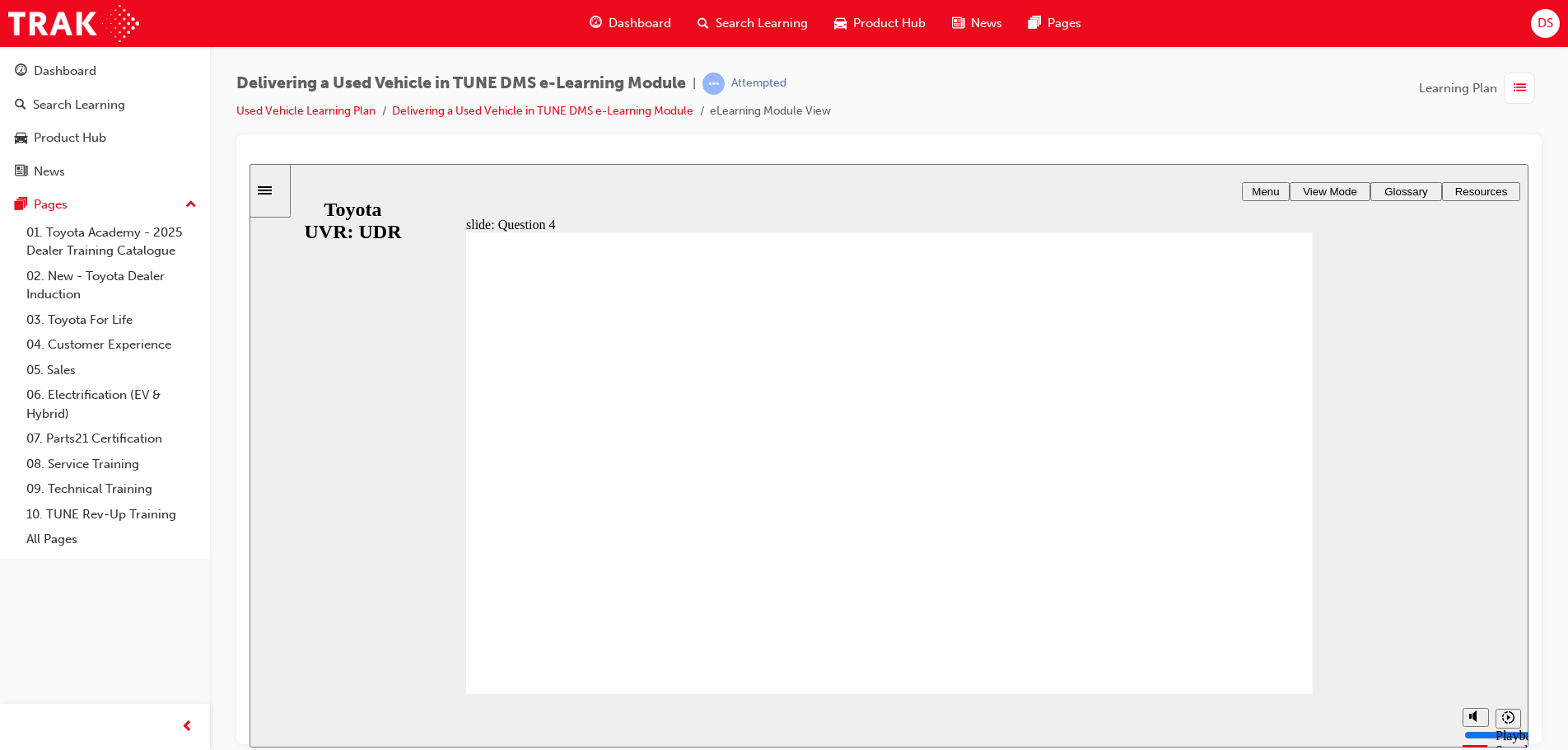
radio input "true"
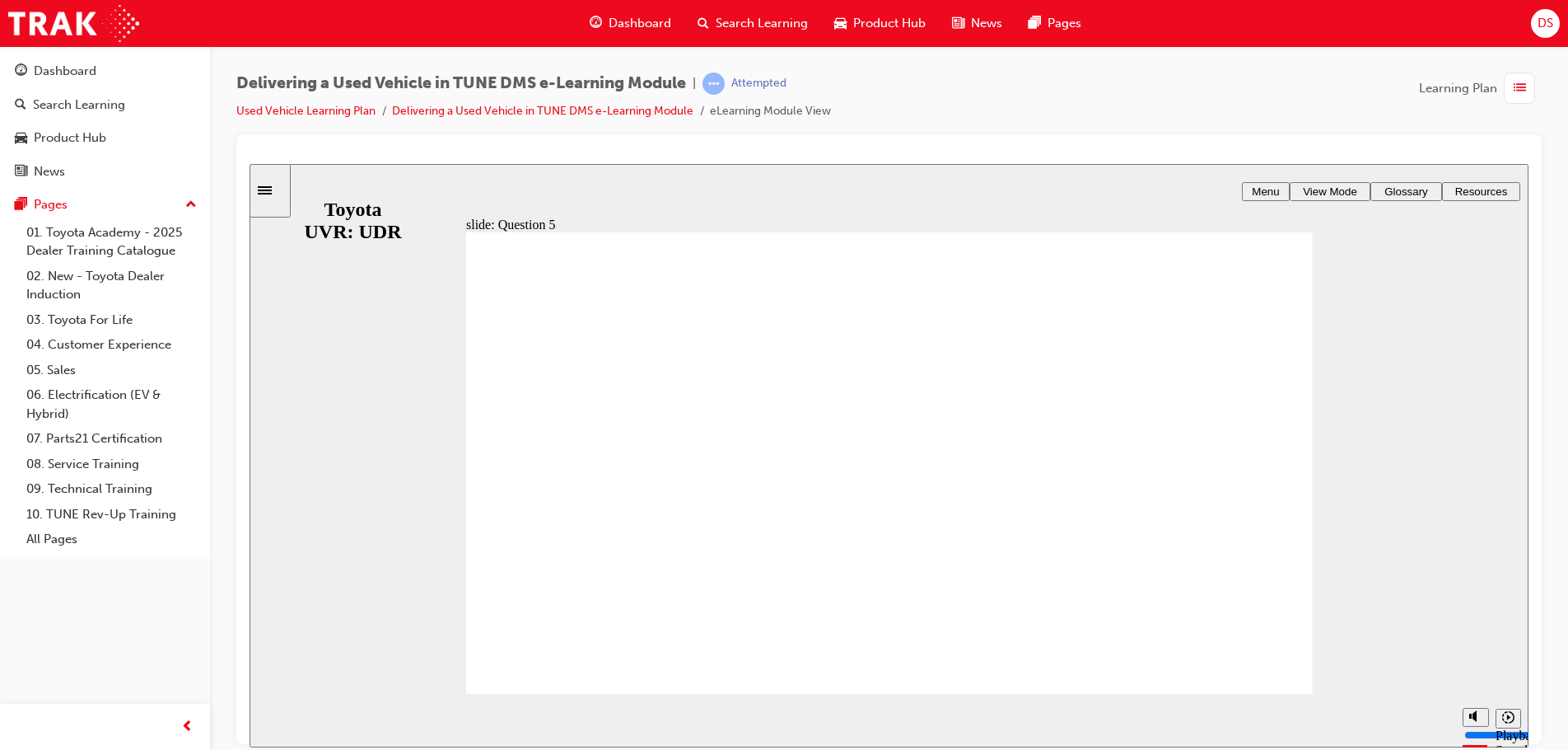
type input "10400"
click at [1520, 628] on div "slide: End of Module Rectangle 1 CONGRATULATIONS! You have finished the Deliver…" at bounding box center [889, 454] width 1279 height 583
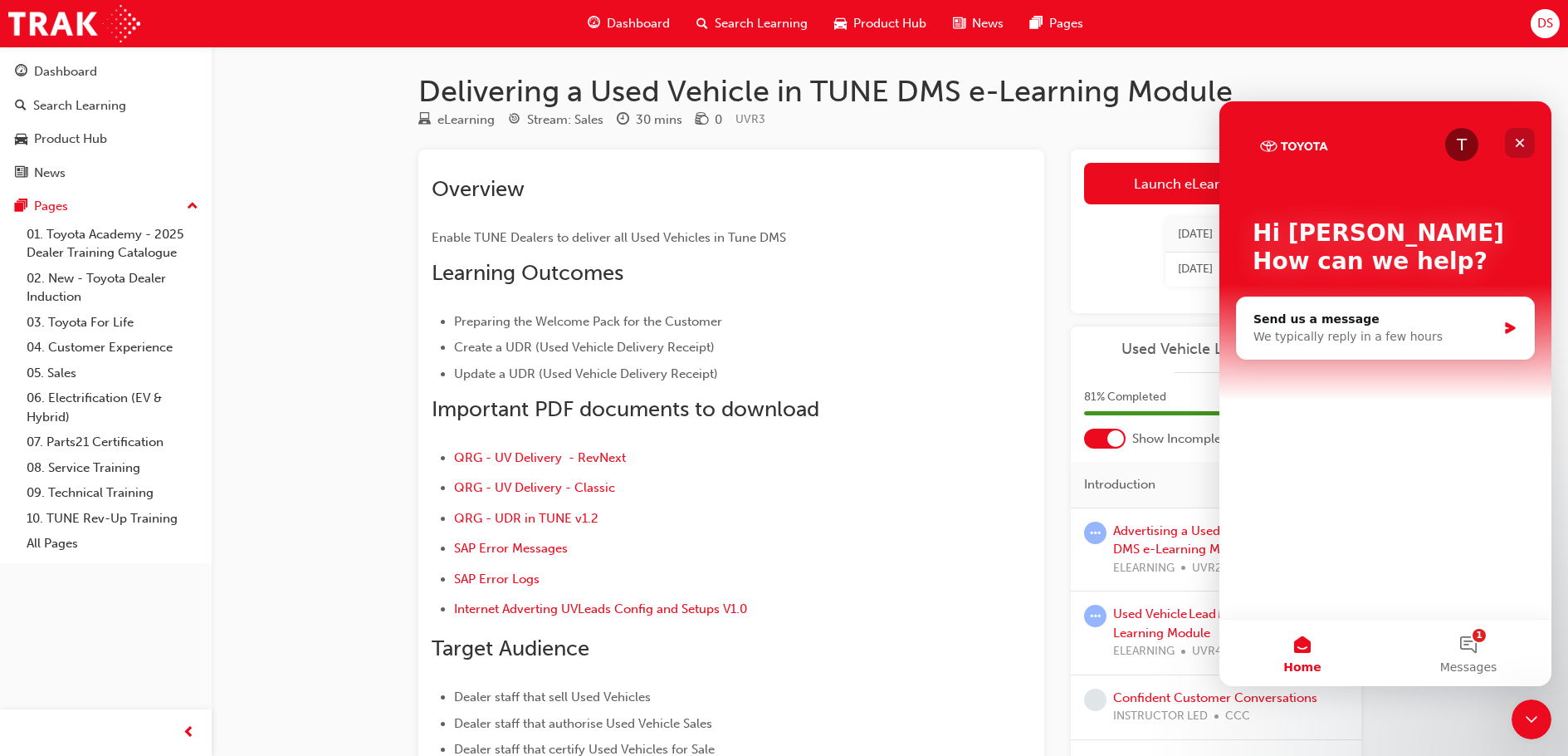
click at [1519, 140] on icon "Close" at bounding box center [1520, 143] width 13 height 13
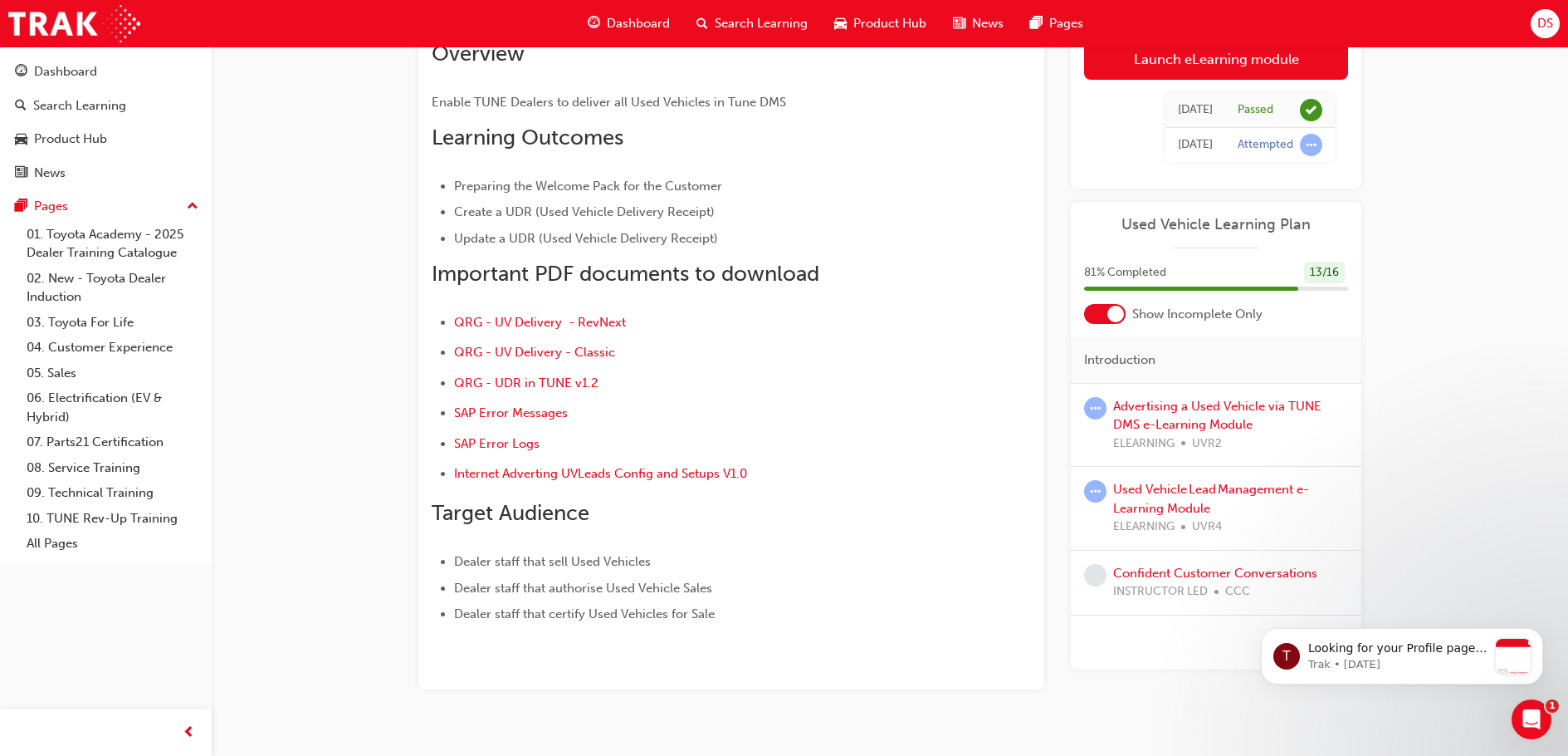
scroll to position [163, 0]
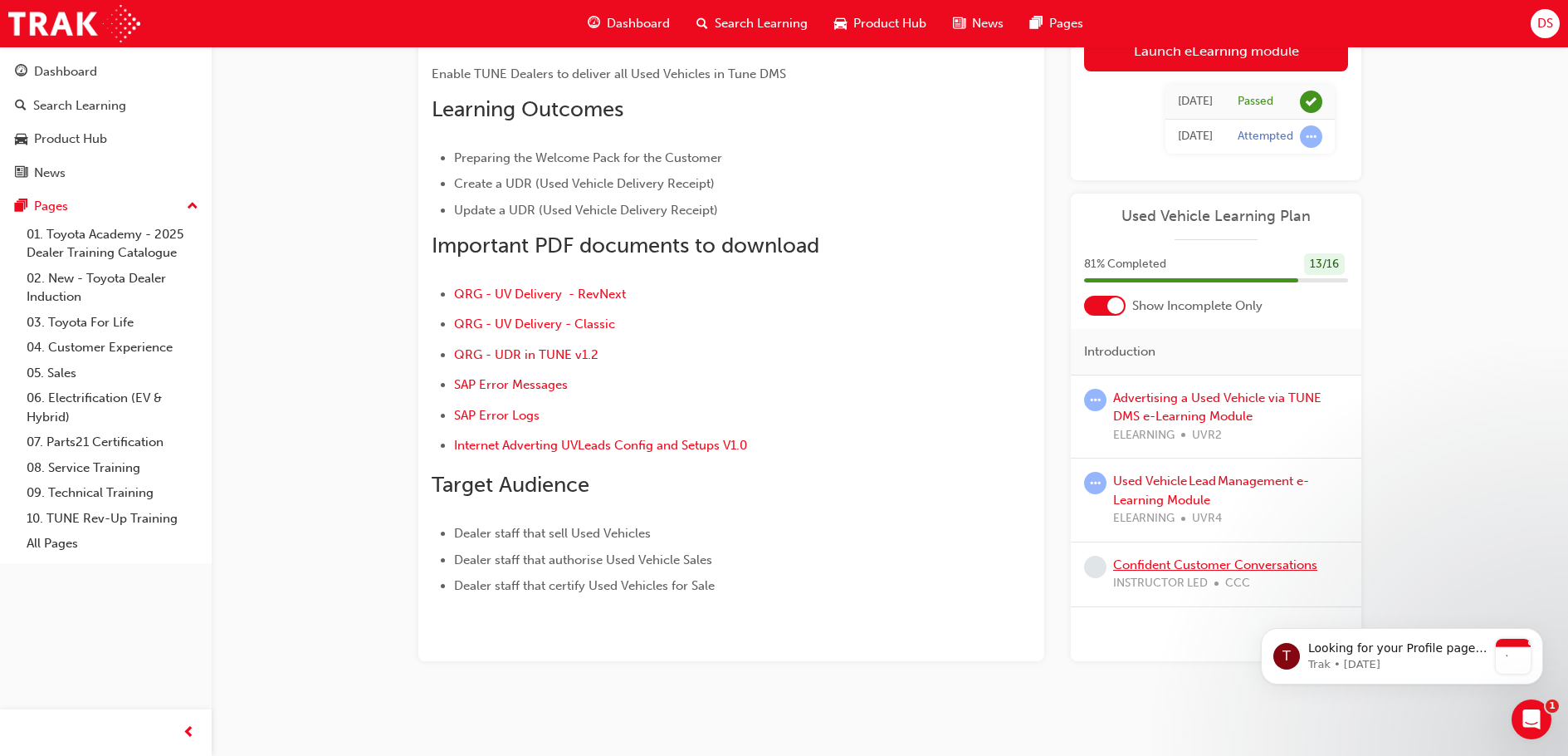
click at [1161, 564] on link "Confident Customer Conversations" at bounding box center [1215, 564] width 204 height 15
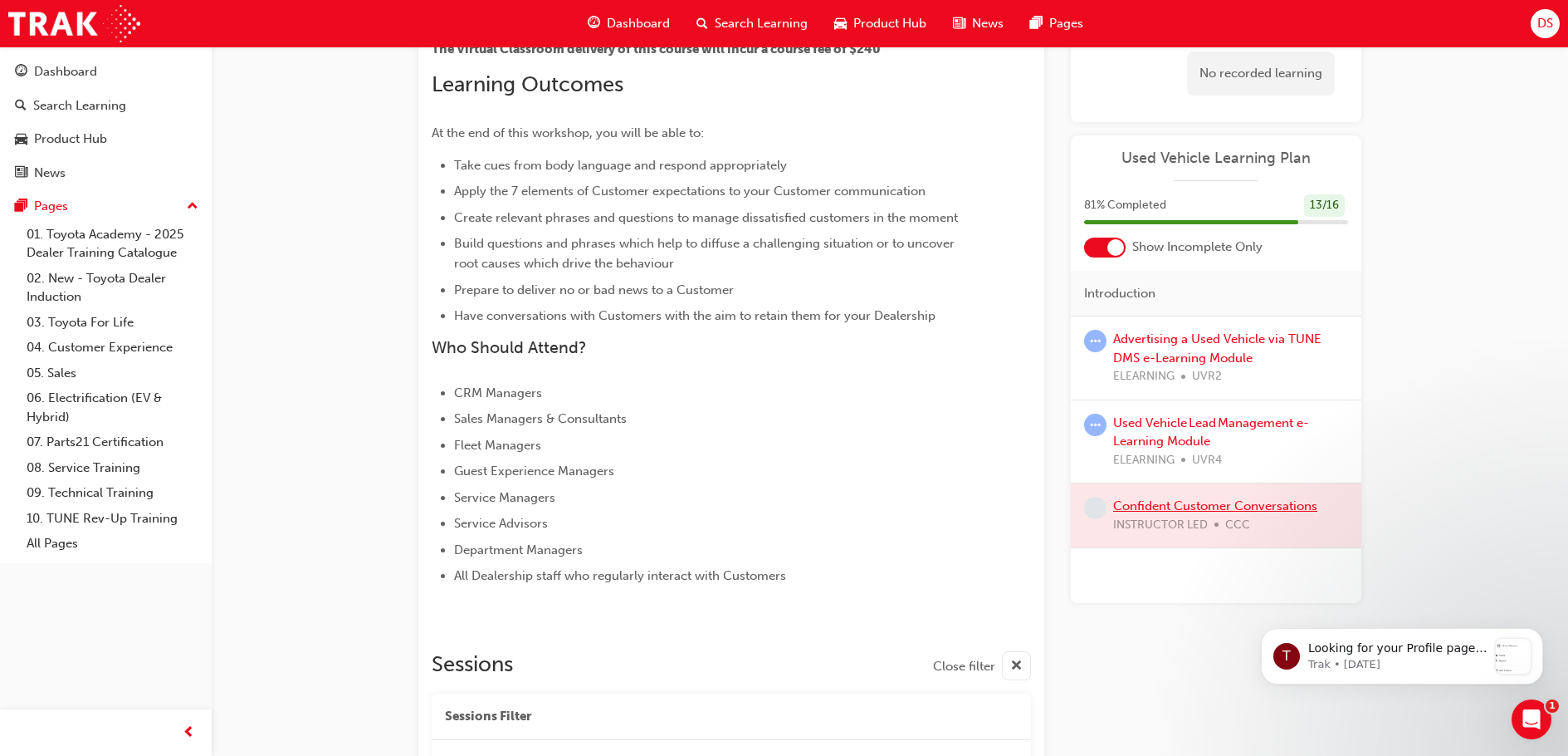
scroll to position [442, 0]
click at [1184, 425] on link "Used Vehicle Lead Management e-Learning Module" at bounding box center [1211, 432] width 196 height 34
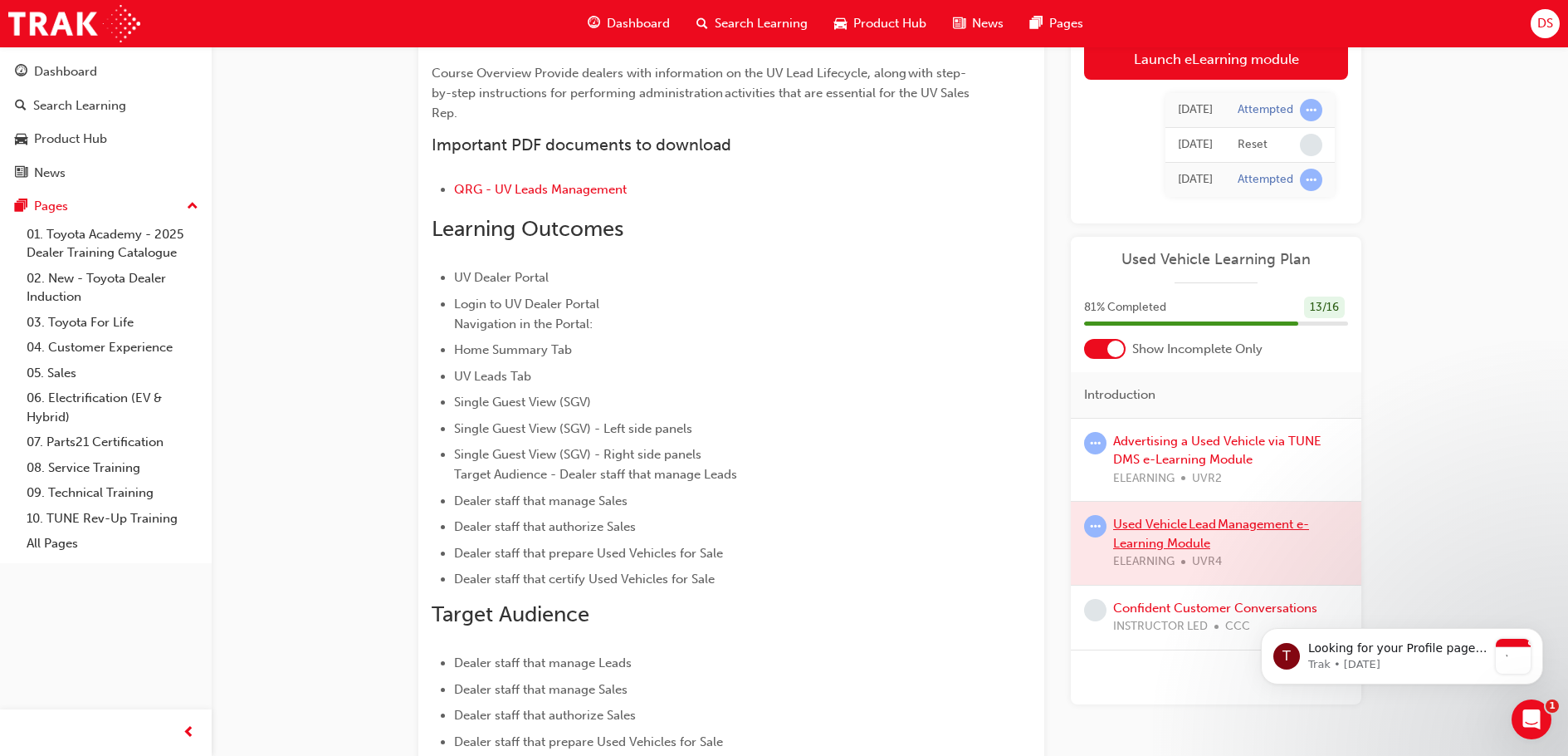
scroll to position [166, 0]
click at [1087, 446] on span "learningRecordVerb_ATTEMPT-icon" at bounding box center [1095, 443] width 23 height 23
click at [1155, 448] on div "Advertising a Used Vehicle via TUNE DMS e-Learning Module ELEARNING UVR2" at bounding box center [1230, 460] width 235 height 57
click at [1158, 447] on link "Advertising a Used Vehicle via TUNE DMS e-Learning Module" at bounding box center [1217, 450] width 209 height 34
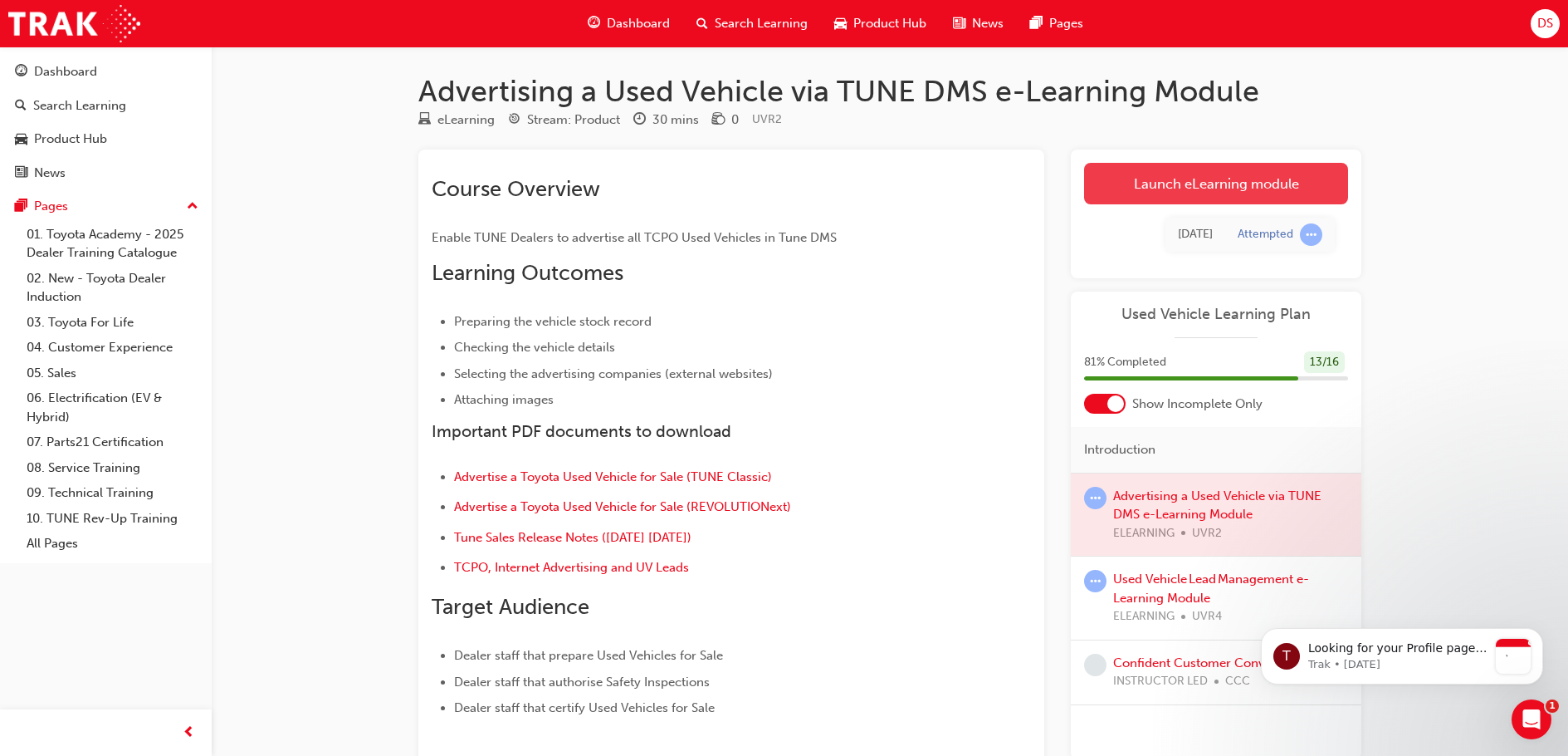
click at [1187, 183] on link "Launch eLearning module" at bounding box center [1216, 183] width 264 height 42
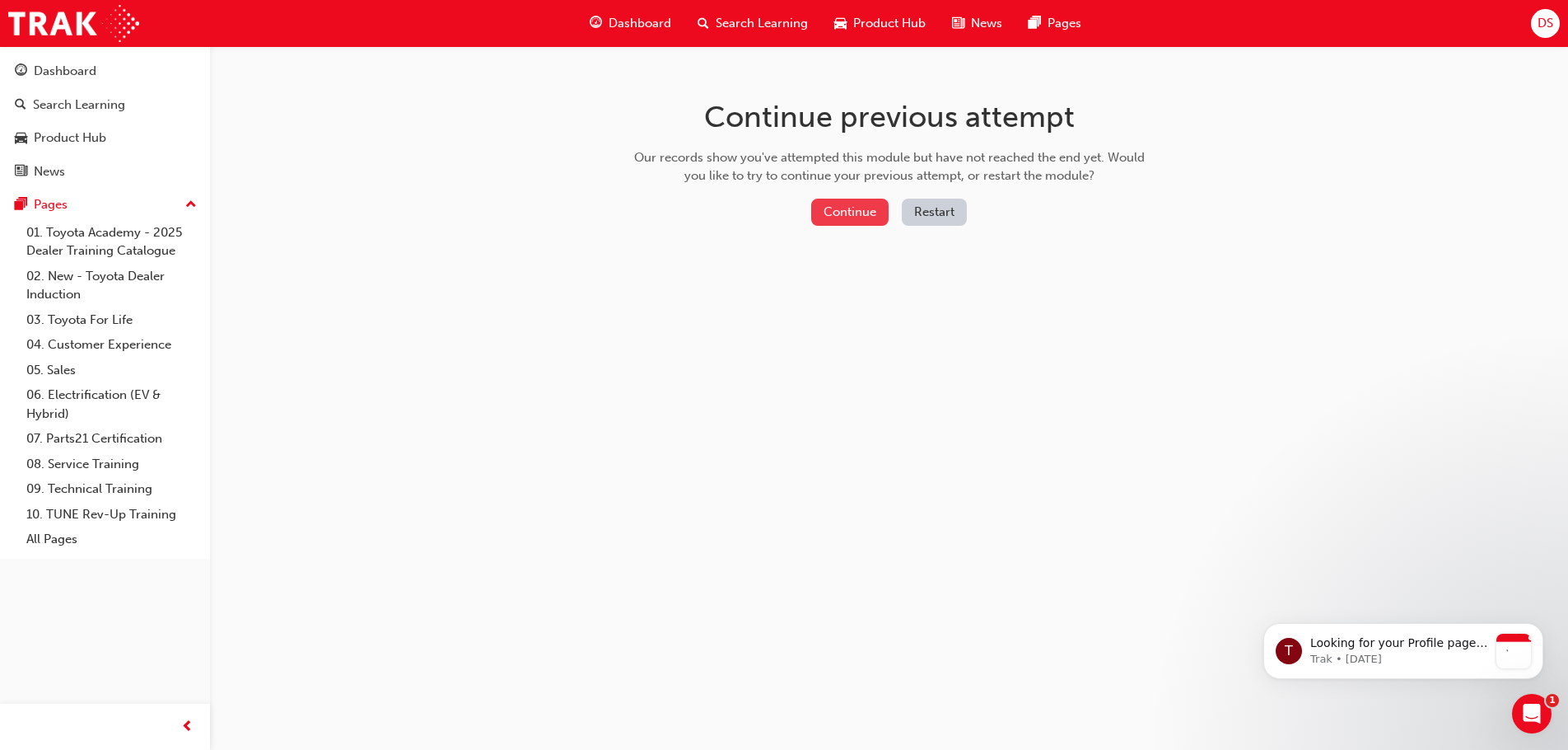
click at [858, 209] on button "Continue" at bounding box center [850, 212] width 78 height 27
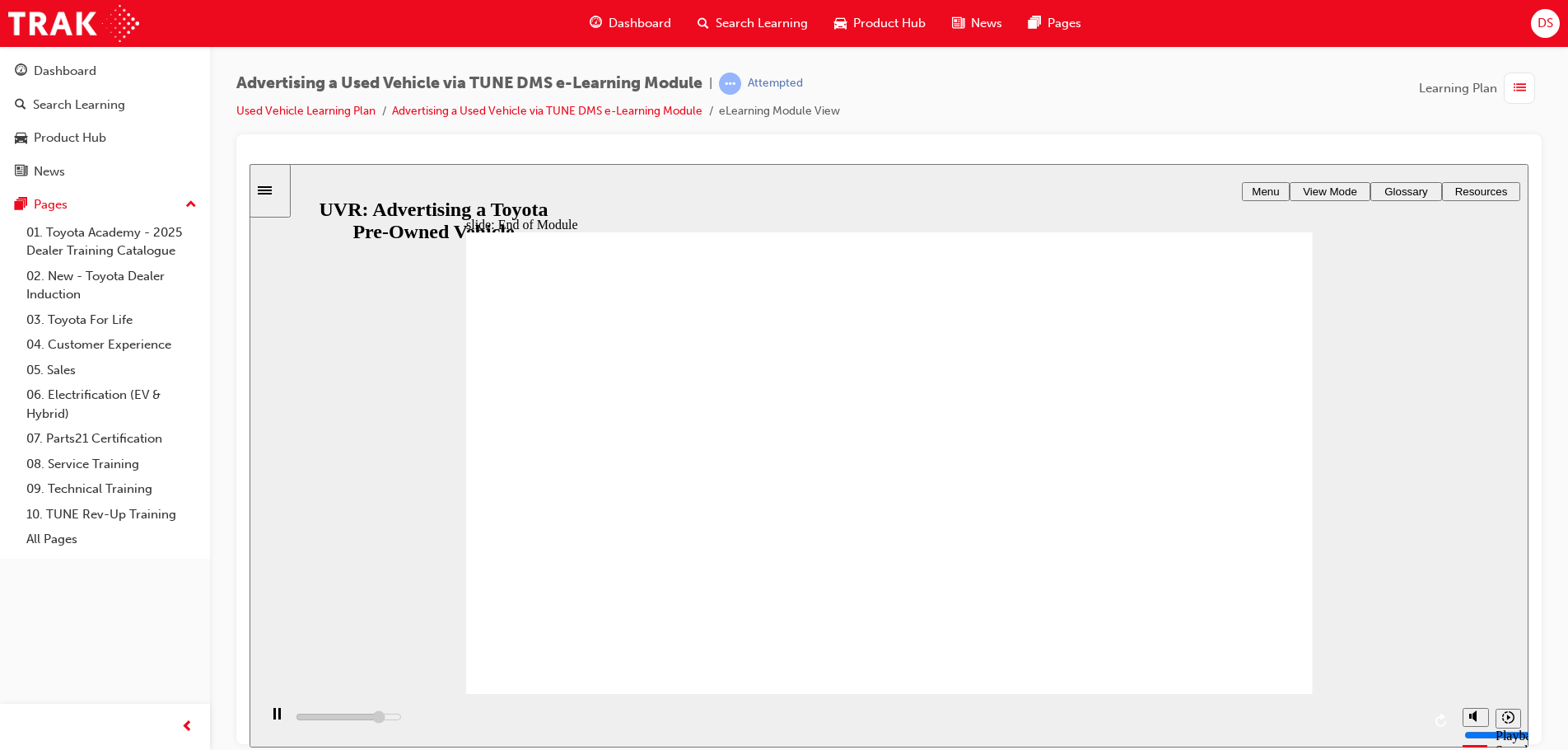
type input "8000"
click at [313, 113] on link "Used Vehicle Learning Plan" at bounding box center [305, 110] width 139 height 14
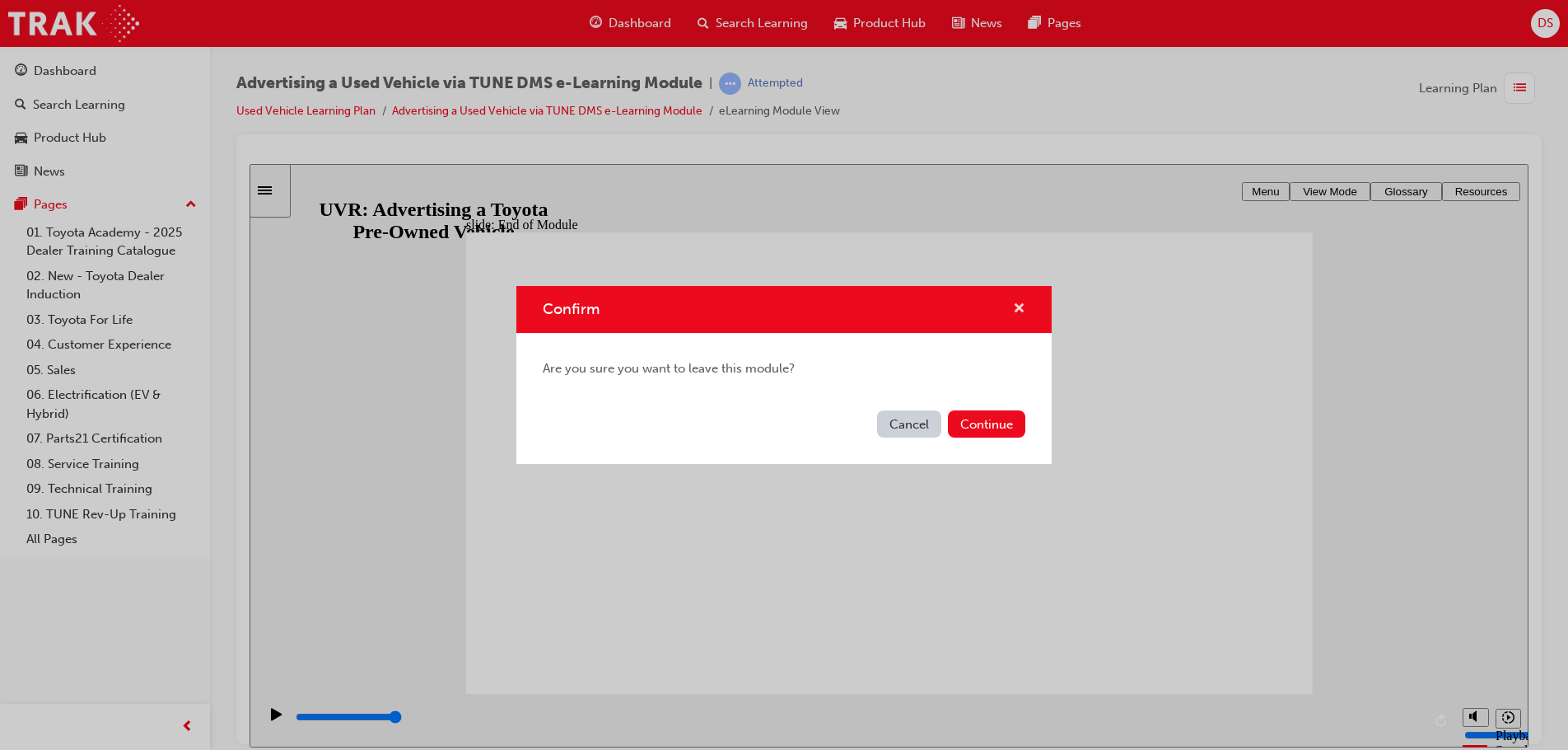
drag, startPoint x: 1015, startPoint y: 303, endPoint x: 280, endPoint y: 65, distance: 772.6
click at [1015, 303] on span "cross-icon" at bounding box center [1018, 310] width 12 height 15
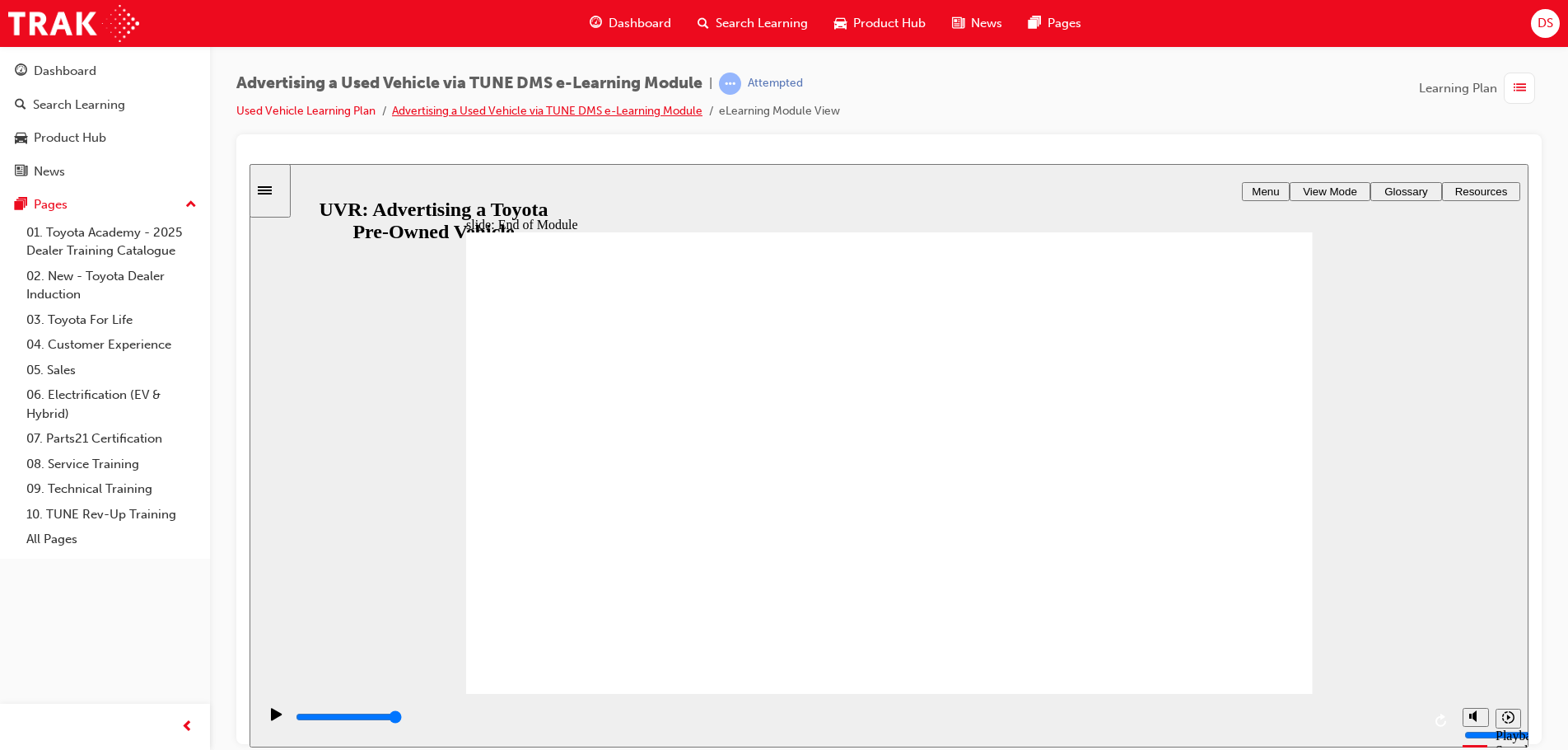
click at [492, 116] on link "Advertising a Used Vehicle via TUNE DMS e-Learning Module" at bounding box center [548, 110] width 311 height 14
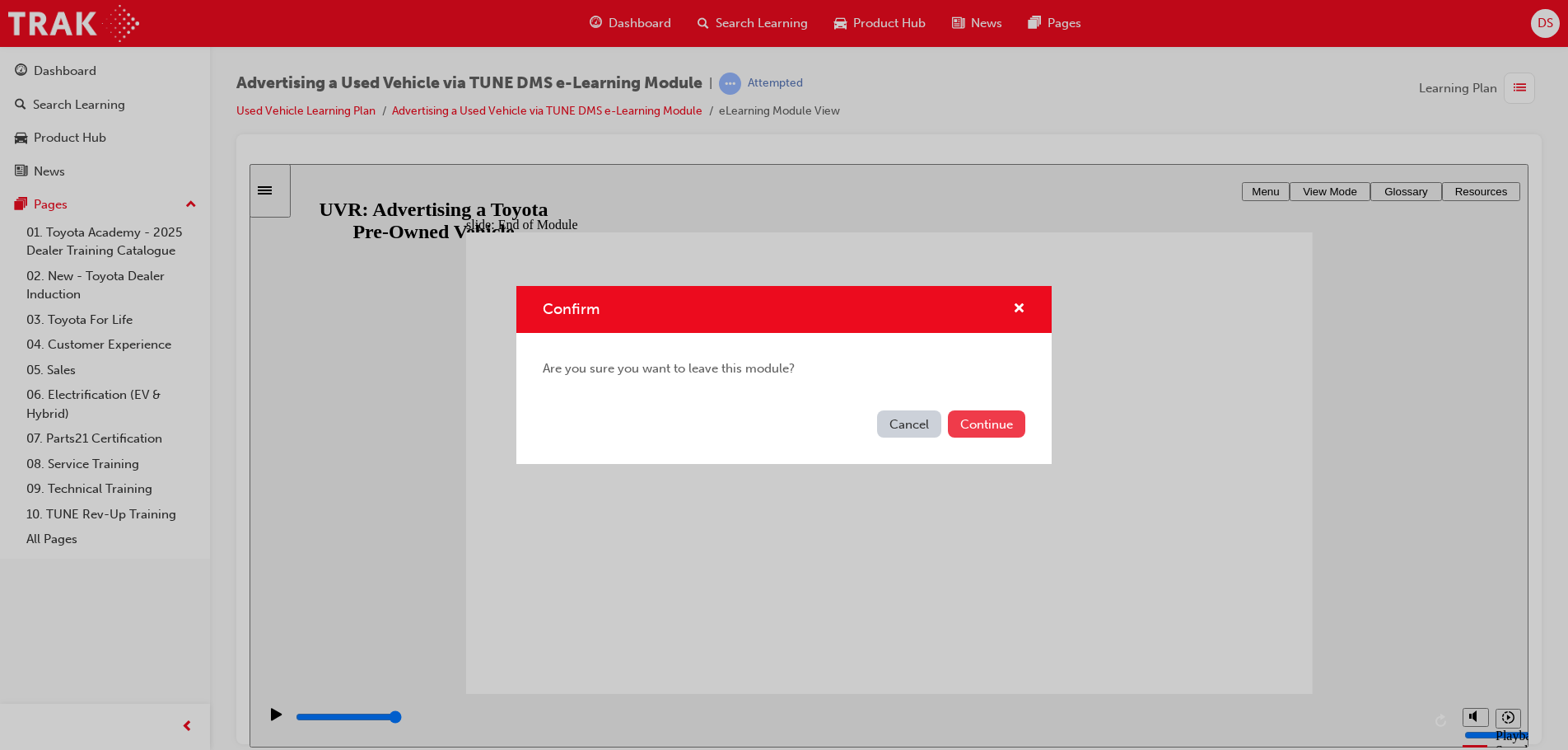
click at [1009, 423] on button "Continue" at bounding box center [987, 423] width 78 height 27
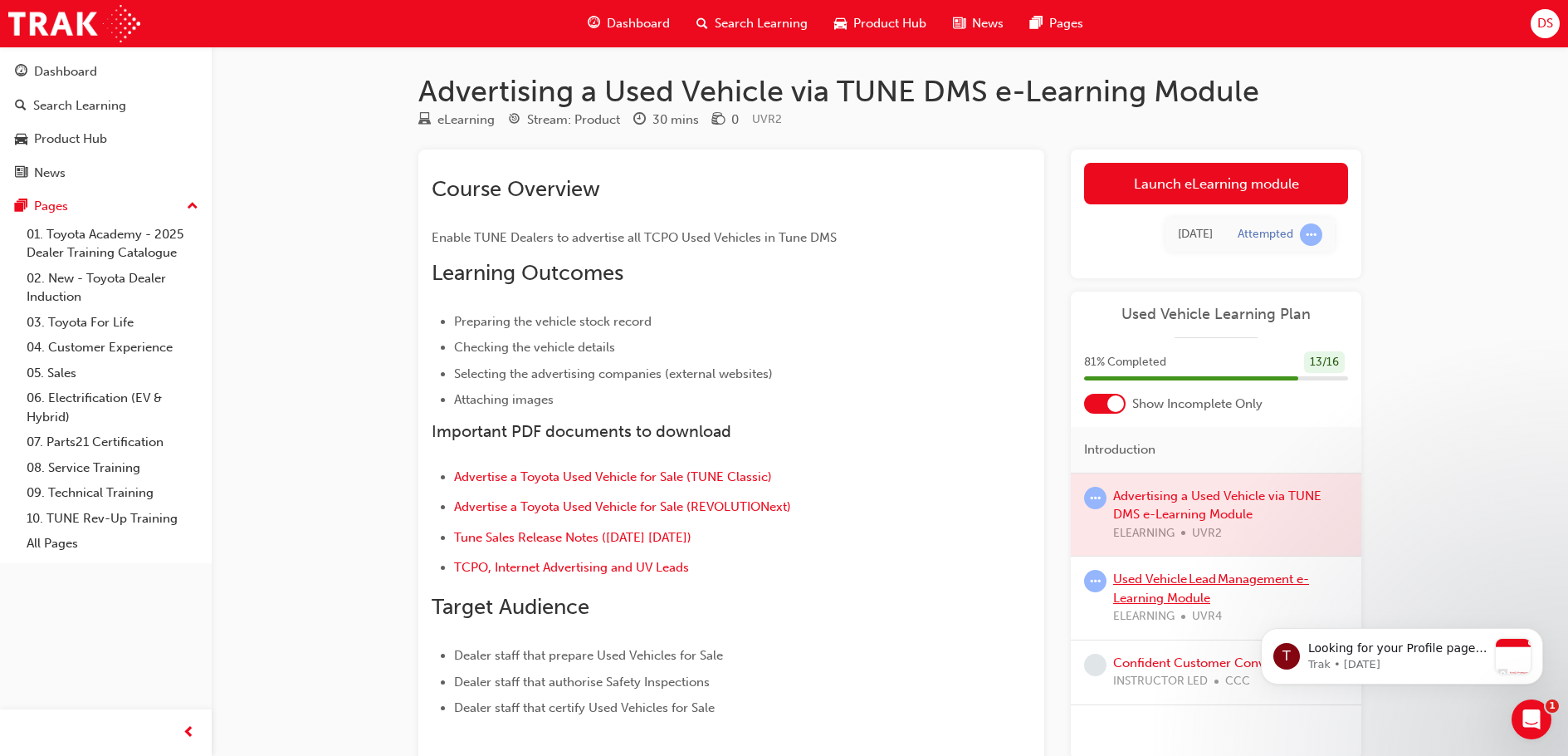
click at [1152, 582] on link "Used Vehicle Lead Management e-Learning Module" at bounding box center [1211, 588] width 196 height 34
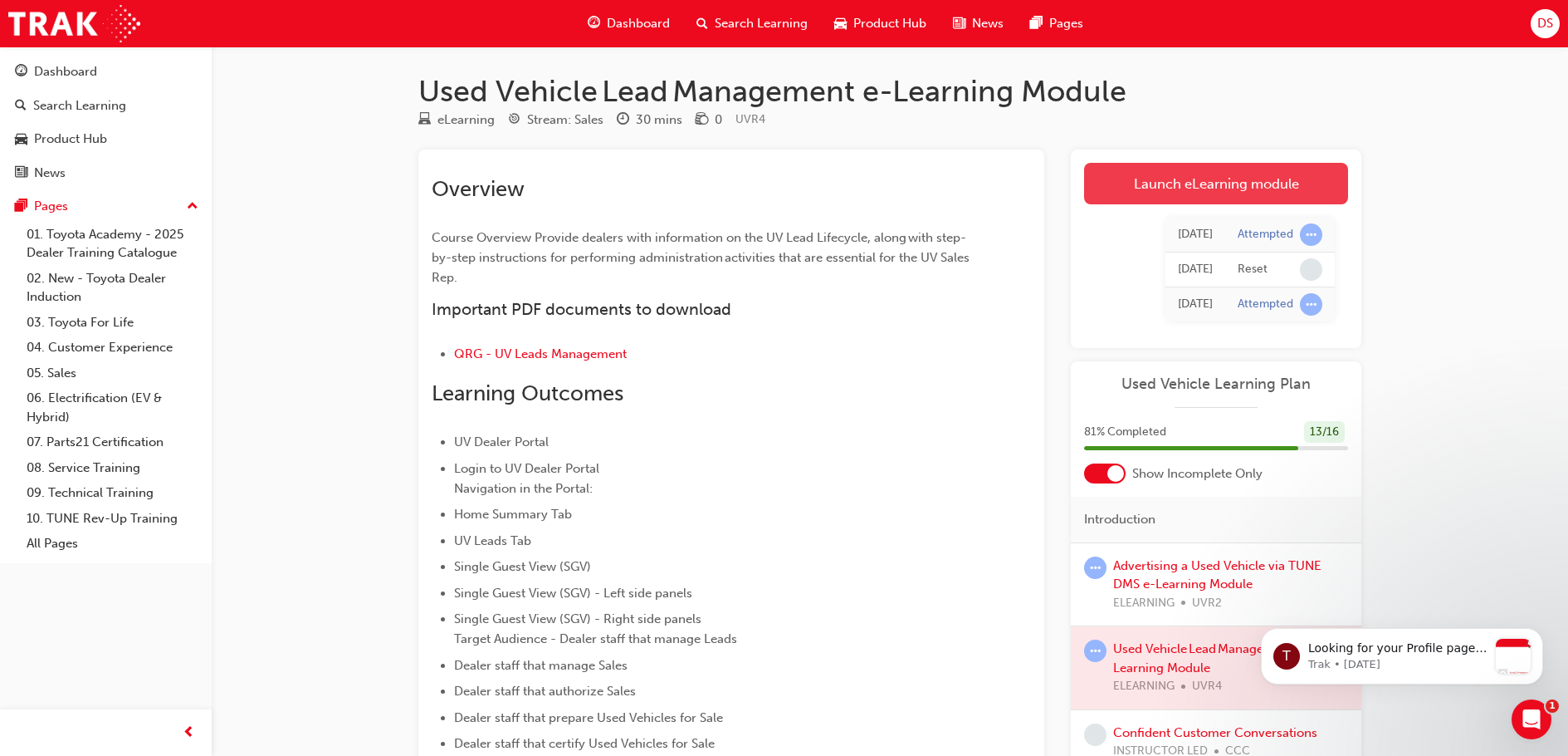
click at [1164, 185] on link "Launch eLearning module" at bounding box center [1216, 183] width 264 height 42
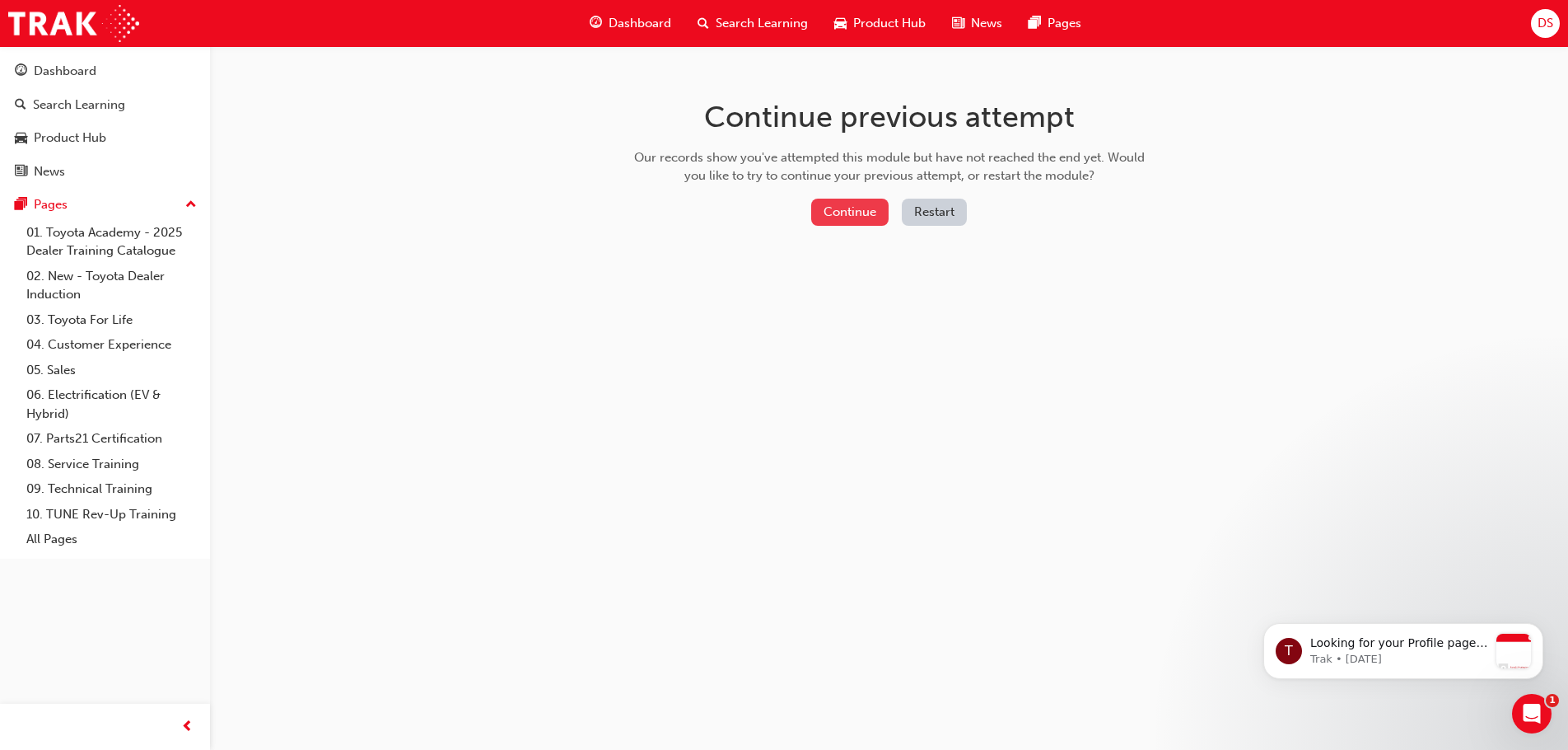
click at [845, 212] on button "Continue" at bounding box center [850, 212] width 78 height 27
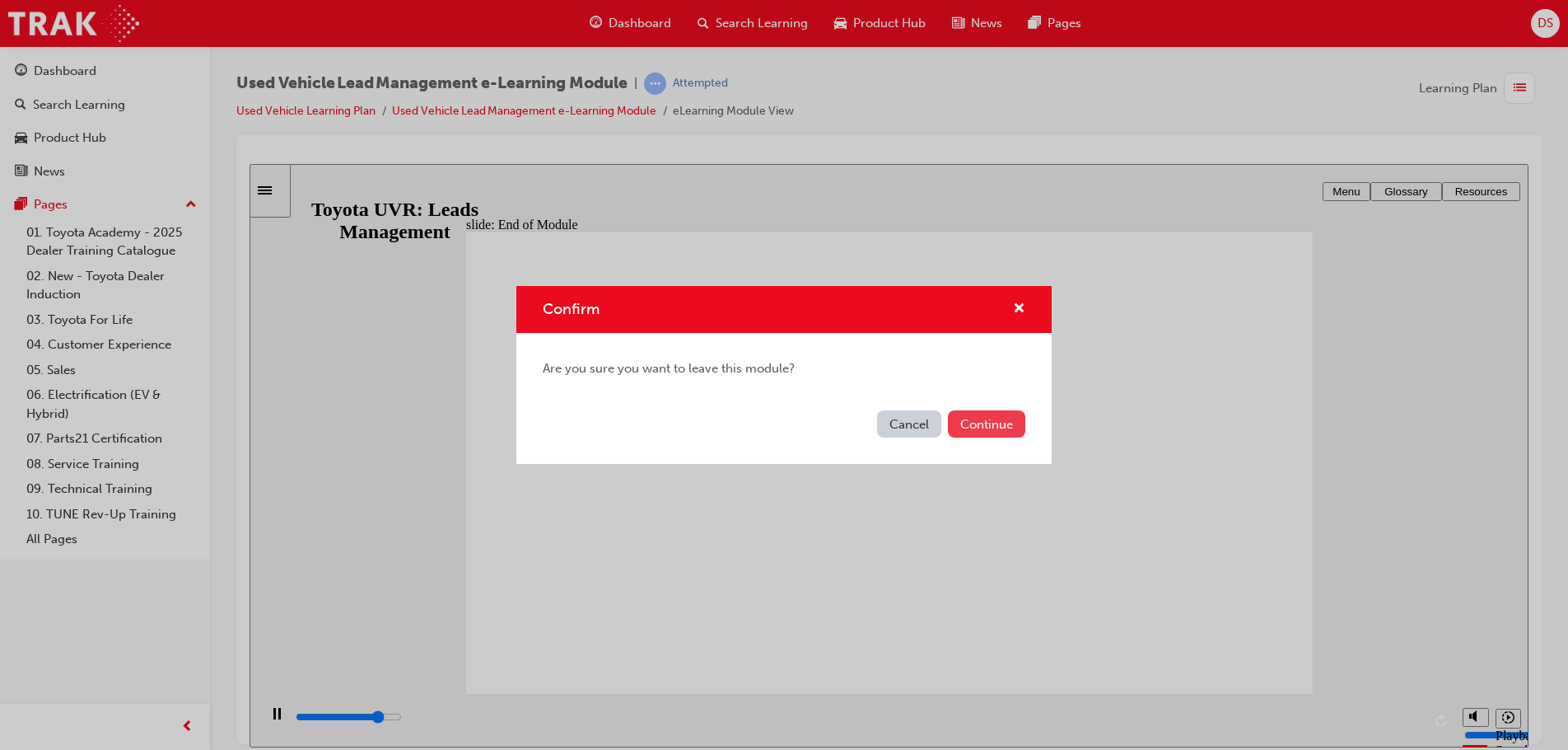
type input "8300"
click at [983, 430] on button "Continue" at bounding box center [987, 423] width 78 height 27
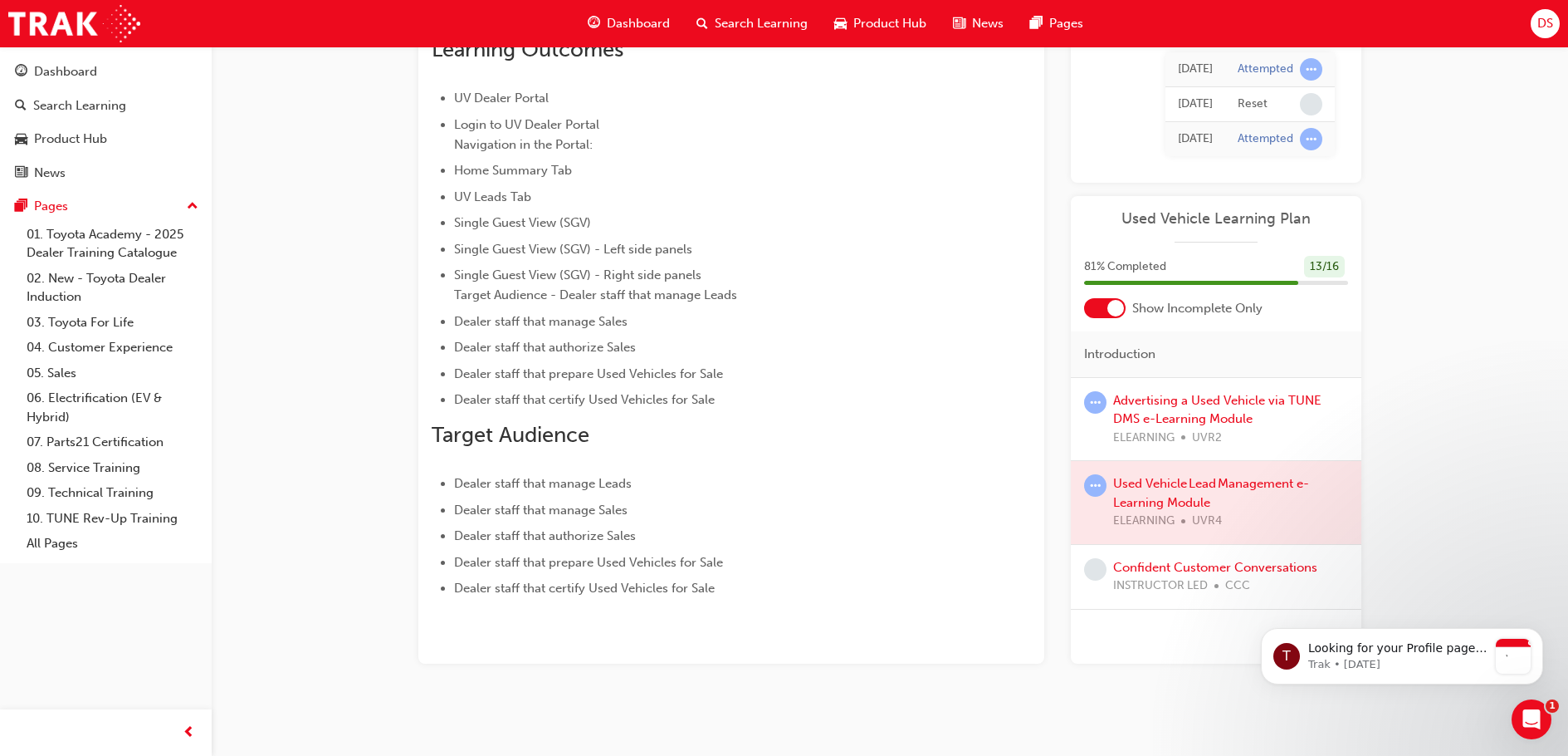
scroll to position [346, 0]
click at [1101, 307] on div at bounding box center [1105, 305] width 42 height 20
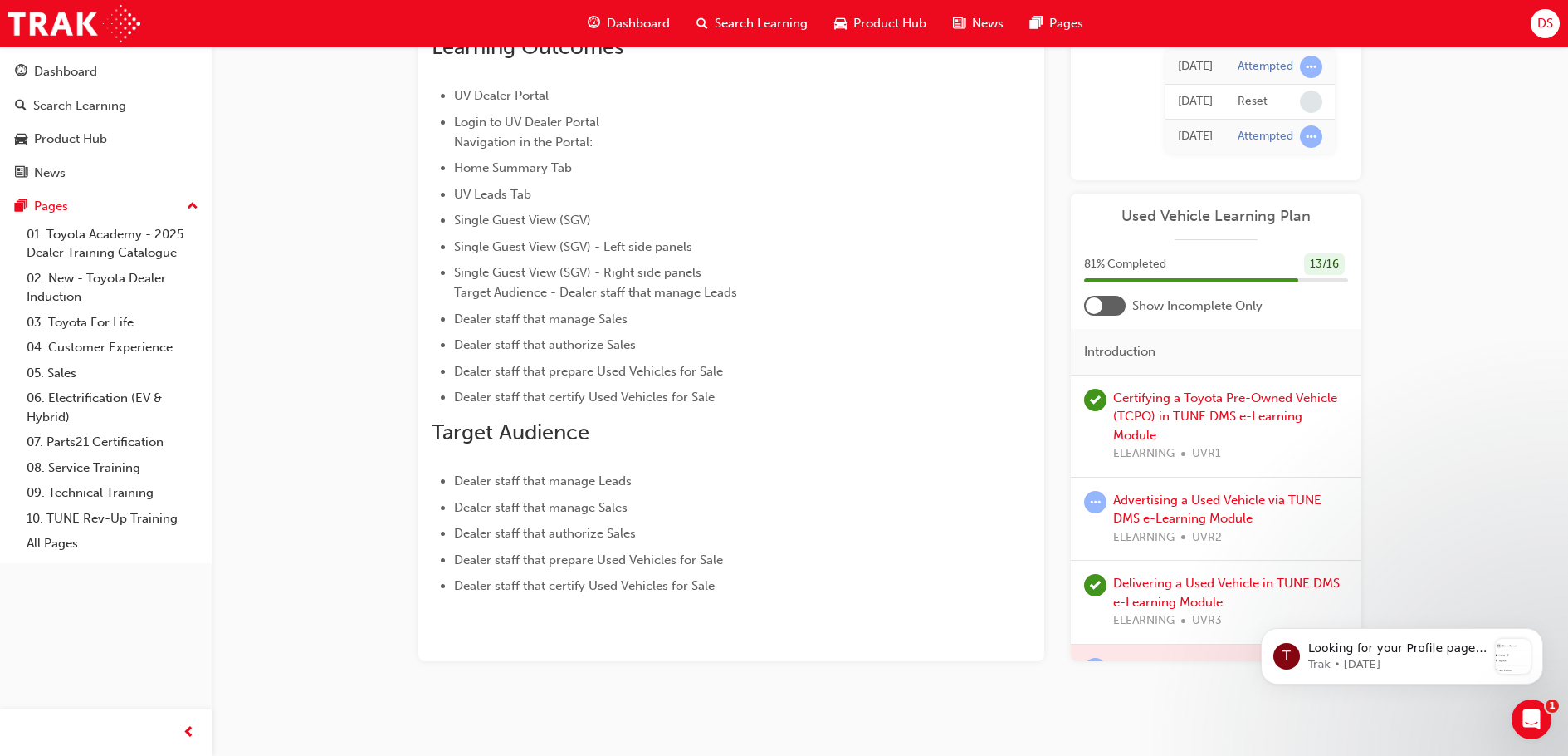
click at [1101, 307] on div at bounding box center [1094, 306] width 17 height 17
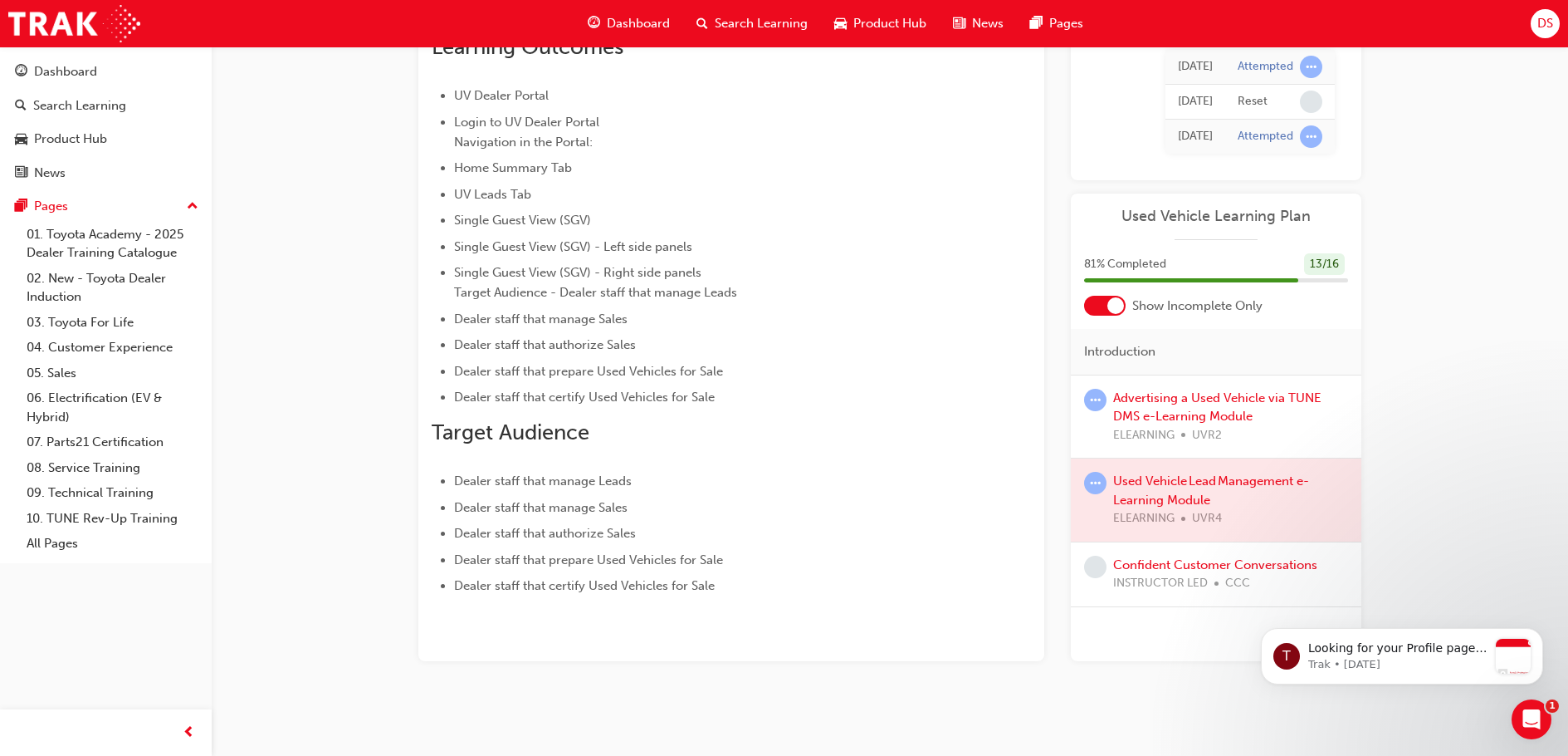
click at [1165, 282] on div at bounding box center [1191, 280] width 214 height 4
click at [1415, 650] on p "Looking for your Profile page? Find it under your profile menu in the top right…" at bounding box center [1398, 648] width 179 height 17
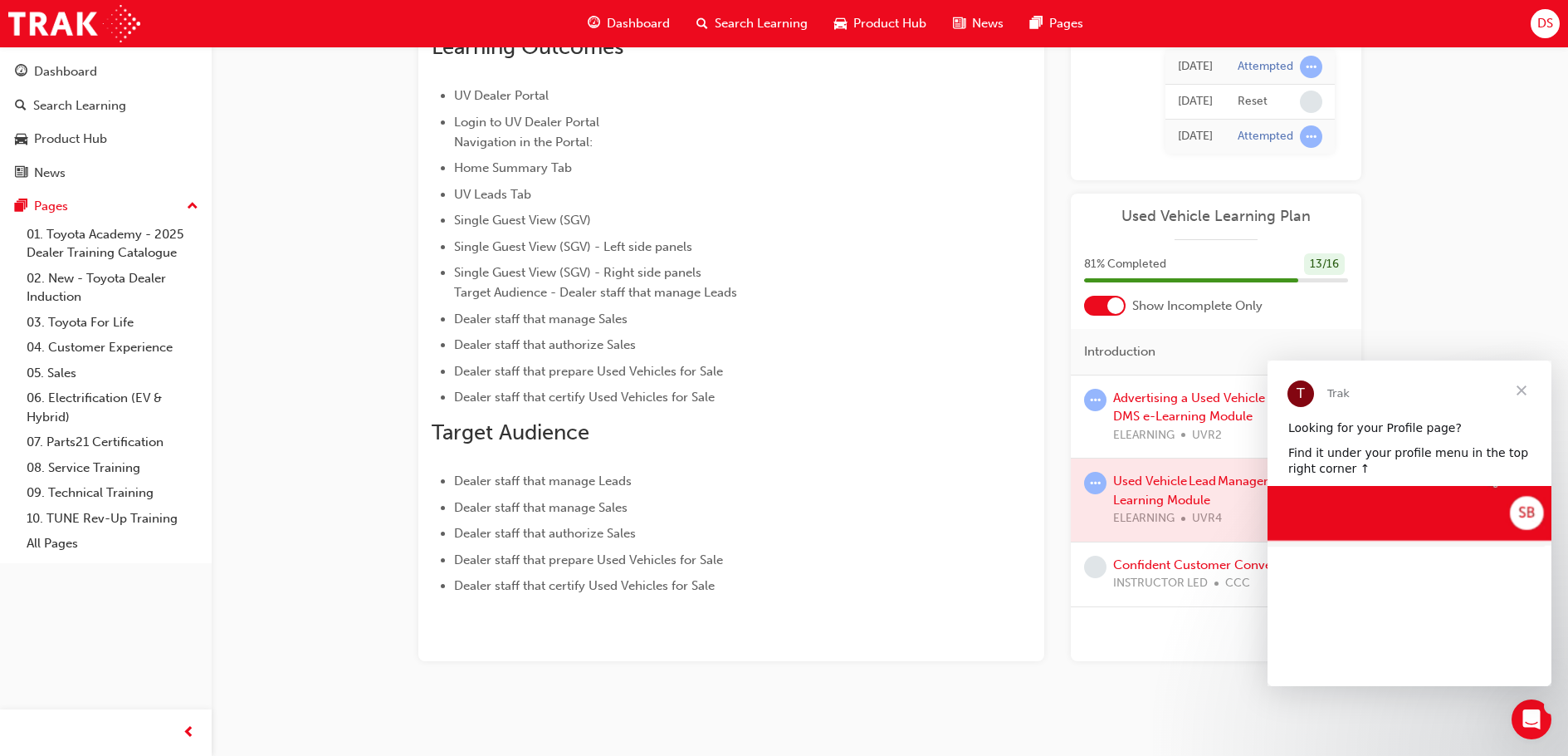
scroll to position [0, 0]
click at [1514, 391] on span "Close" at bounding box center [1521, 390] width 59 height 59
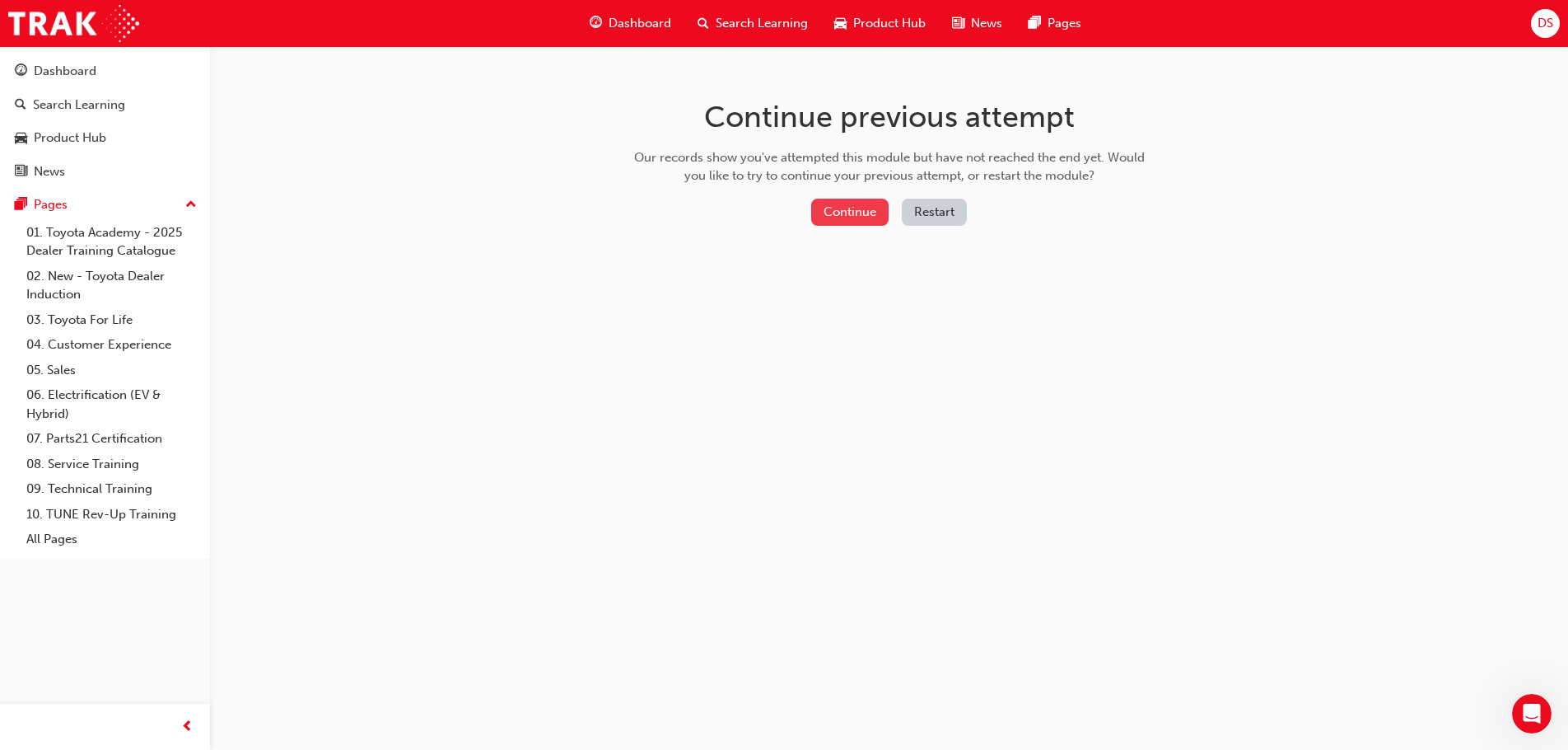
click at [834, 212] on button "Continue" at bounding box center [850, 212] width 78 height 27
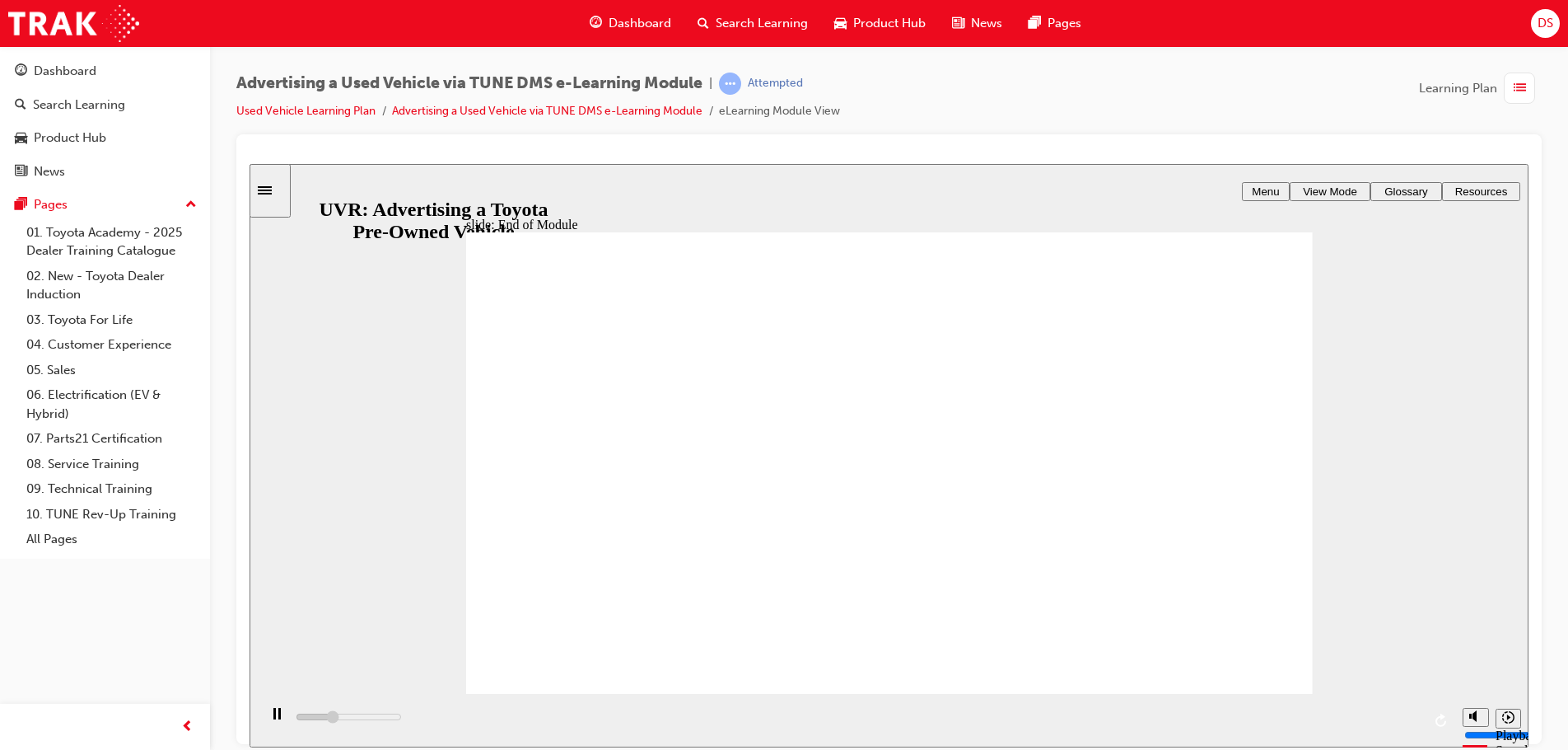
click at [271, 189] on icon "Sidebar Toggle" at bounding box center [264, 189] width 14 height 8
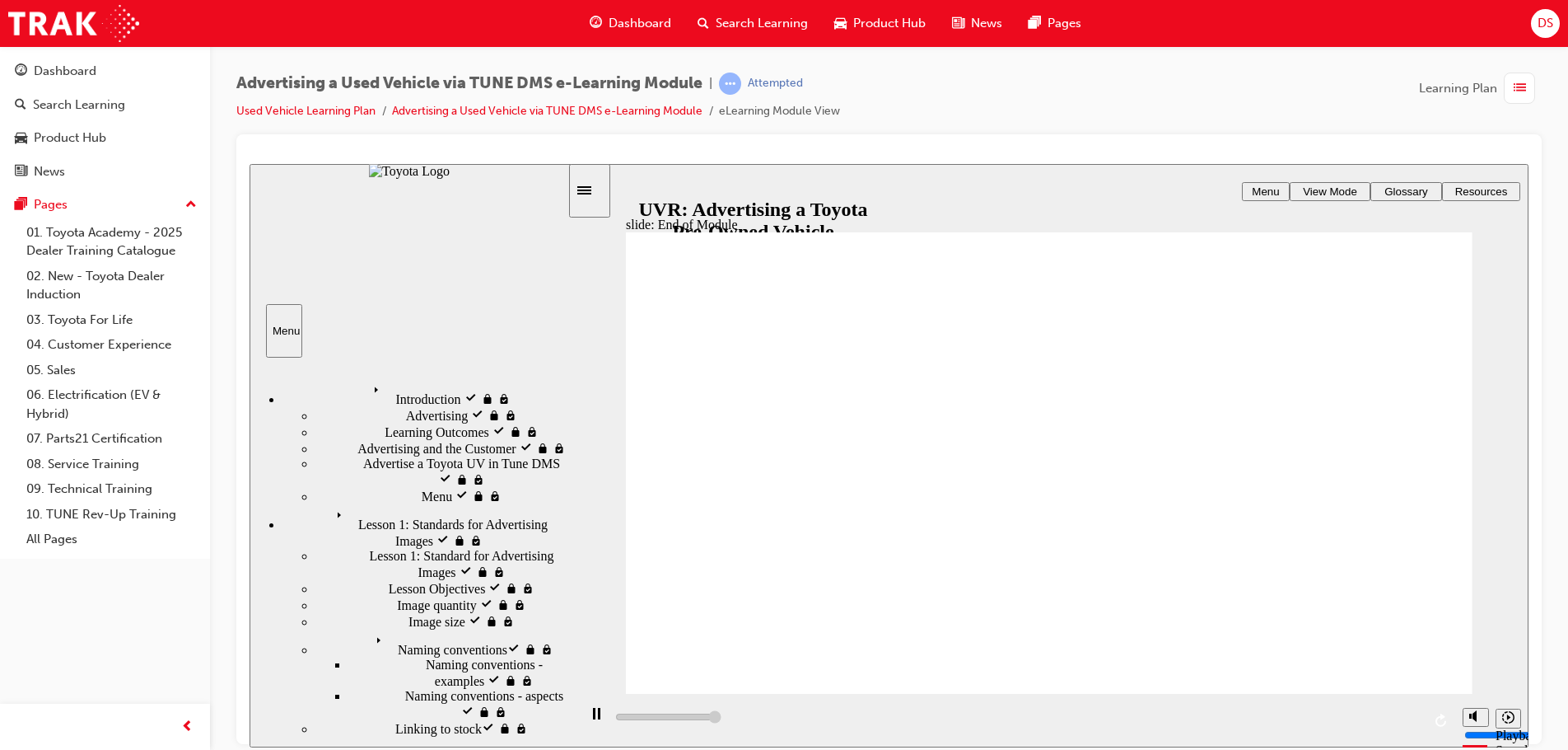
type input "8000"
click at [372, 736] on span "Lesson 2: Advertise a UV" at bounding box center [400, 743] width 136 height 15
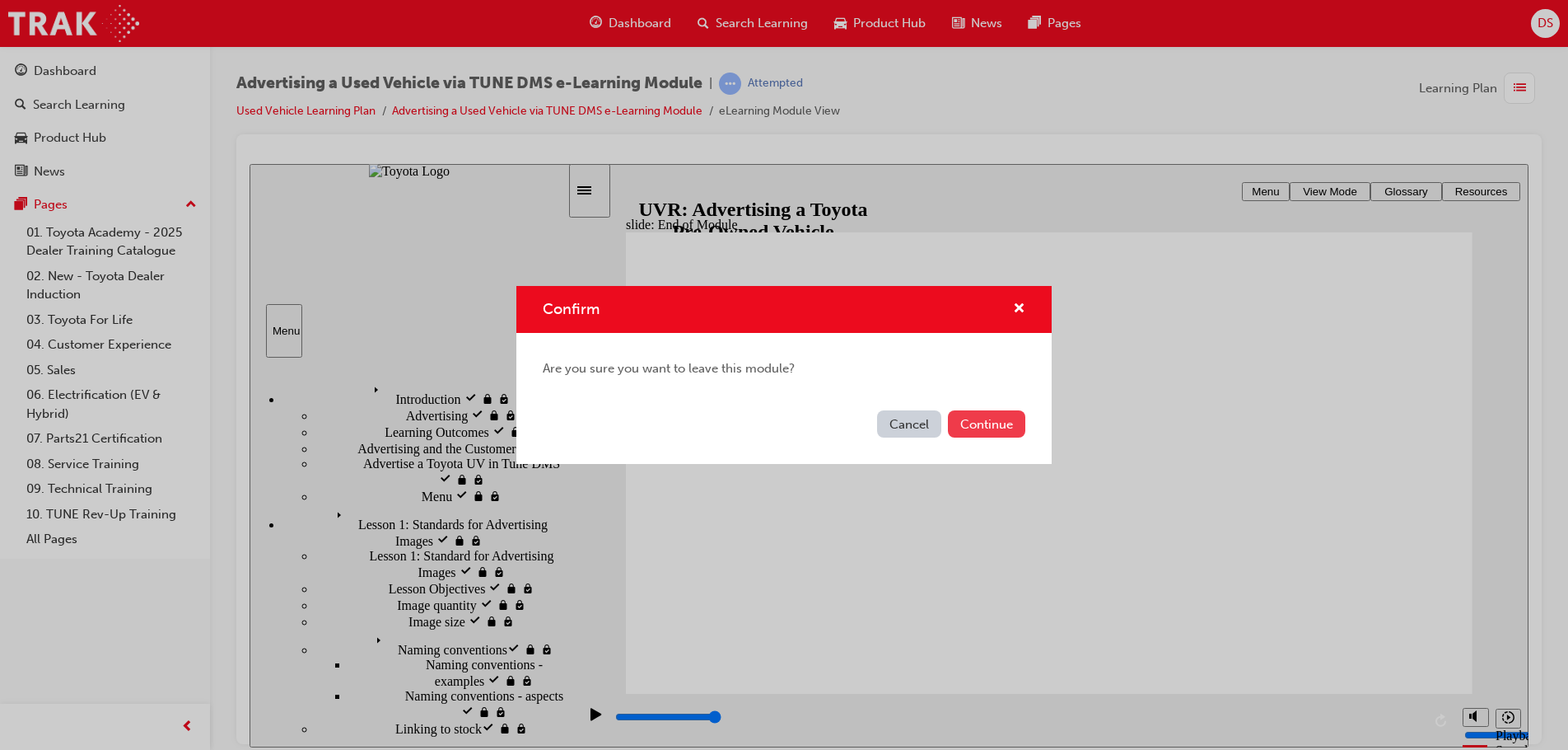
click at [976, 426] on button "Continue" at bounding box center [987, 423] width 78 height 27
